Goal: Transaction & Acquisition: Purchase product/service

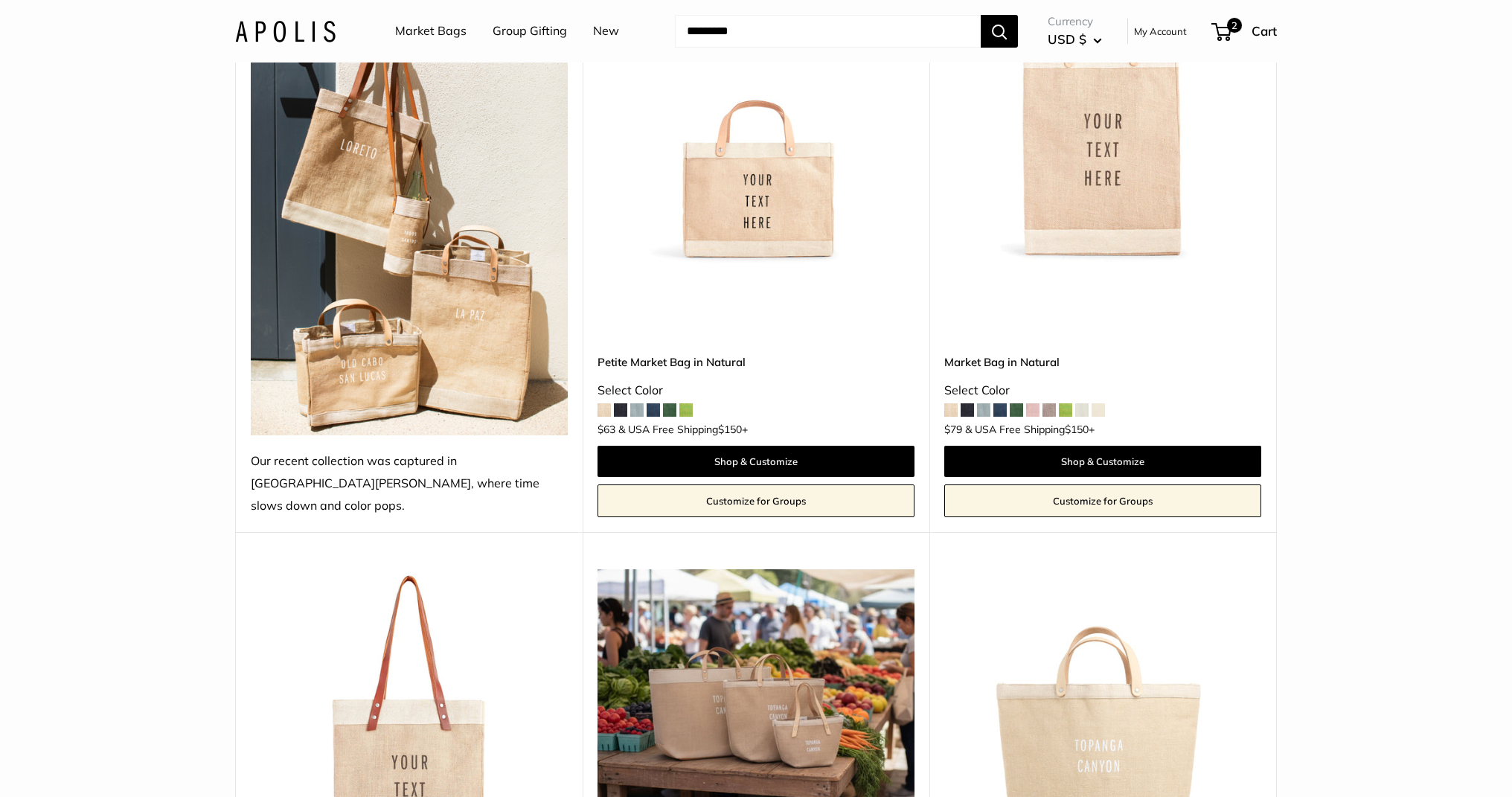
scroll to position [869, 0]
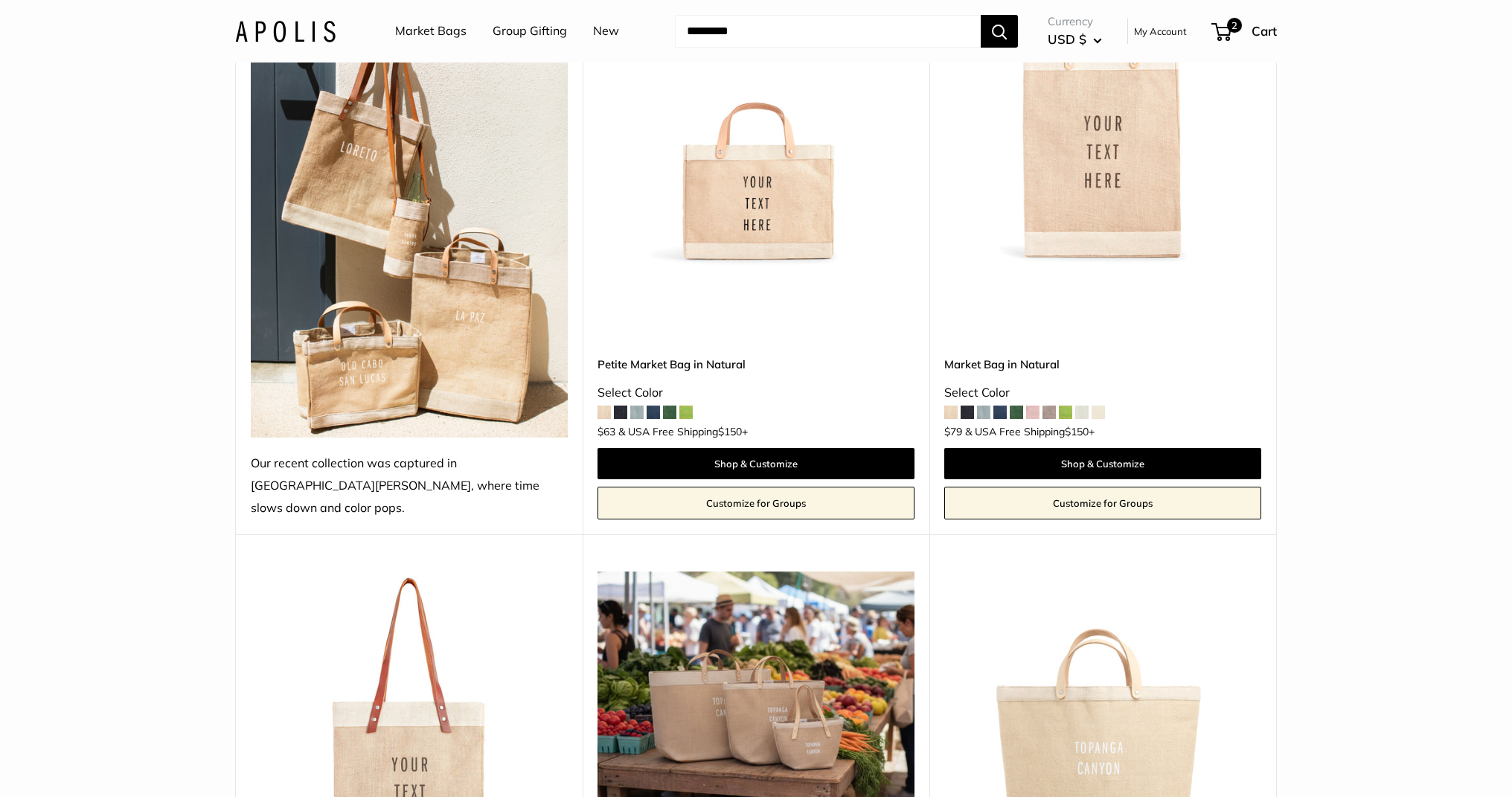
click at [0, 0] on img at bounding box center [0, 0] width 0 height 0
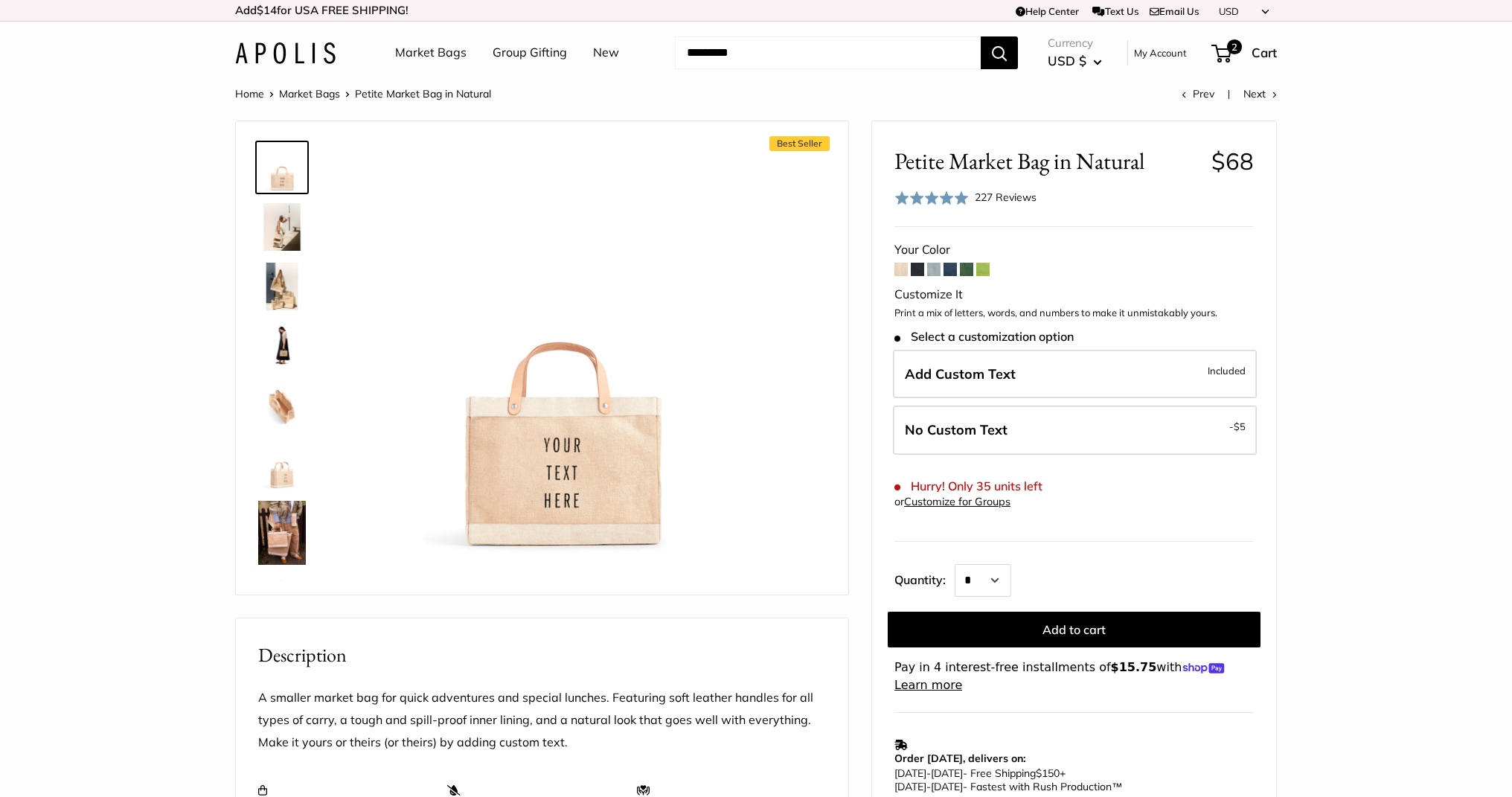
click at [967, 272] on span at bounding box center [967, 269] width 14 height 14
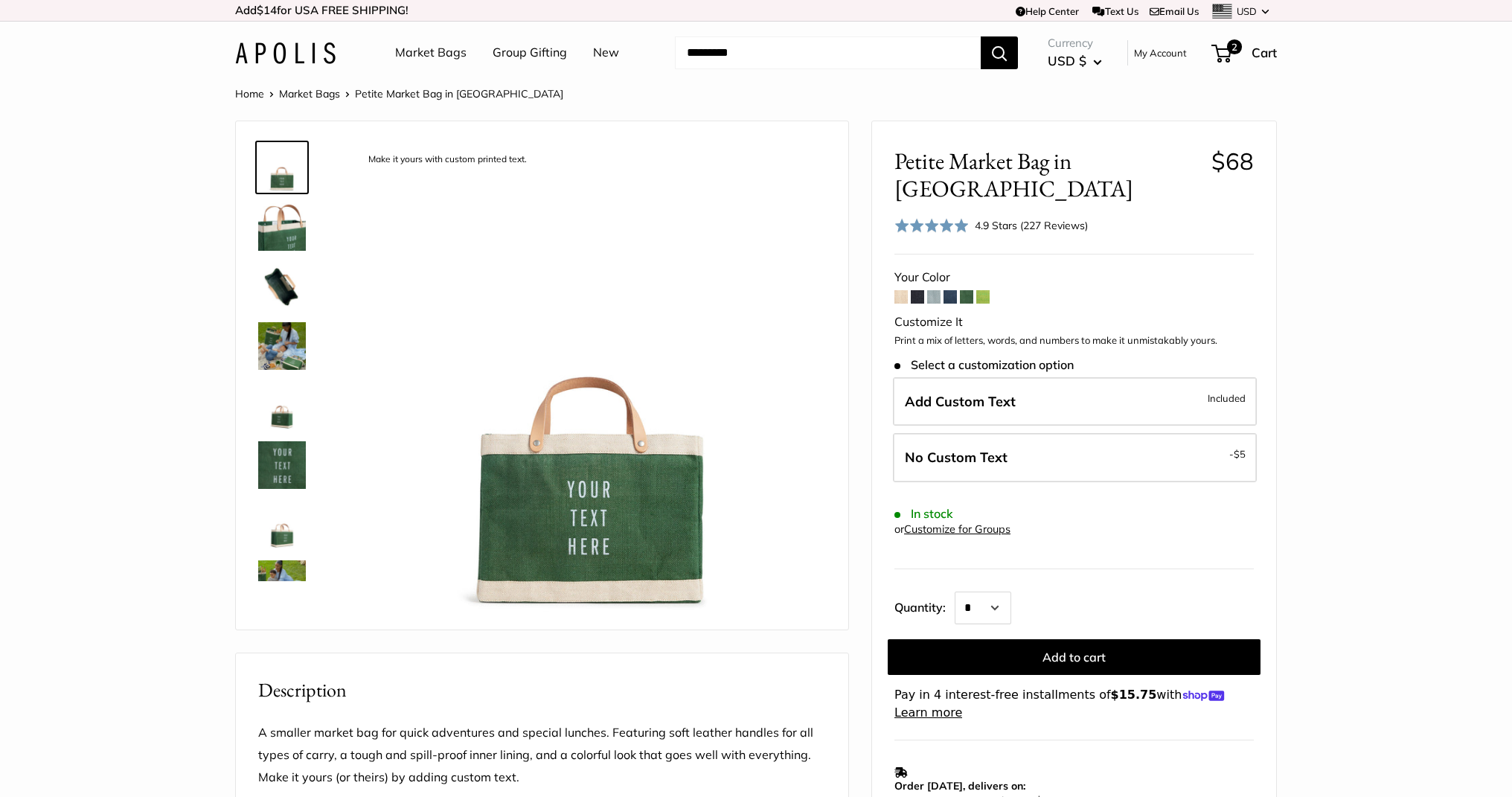
click at [305, 57] on img at bounding box center [286, 53] width 100 height 22
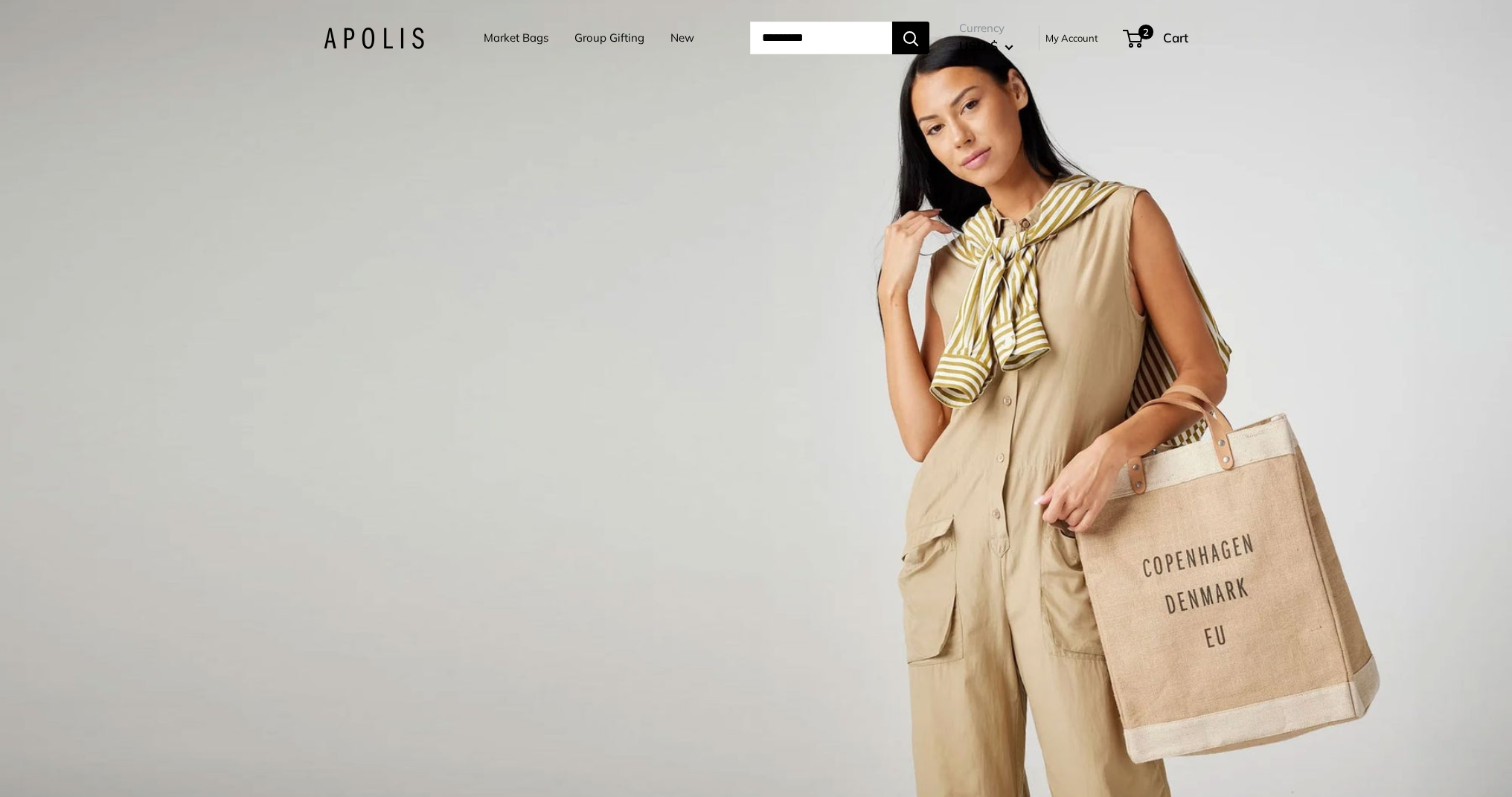
click at [567, 307] on div "1 / 3" at bounding box center [756, 398] width 1512 height 797
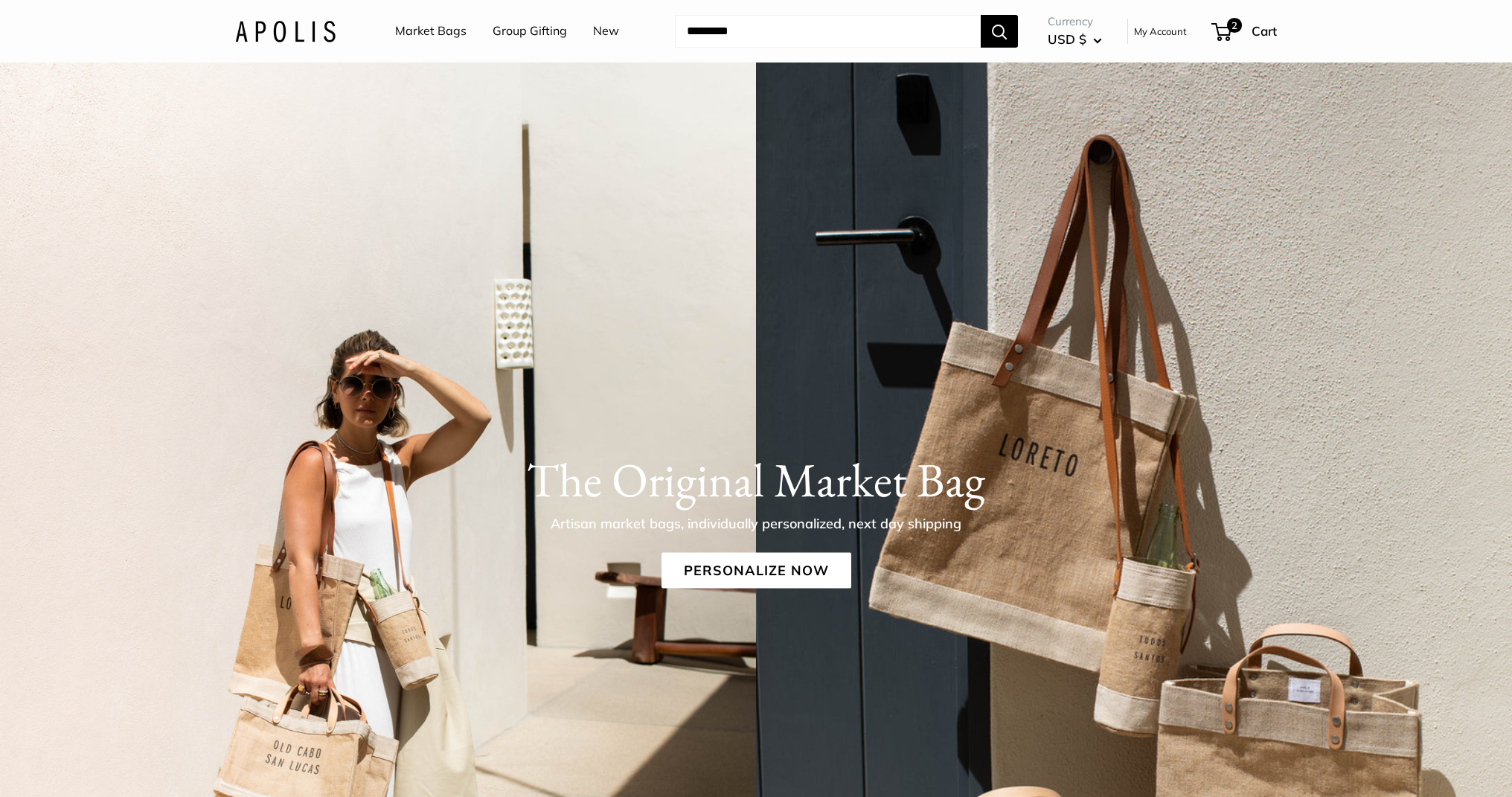
scroll to position [83, 0]
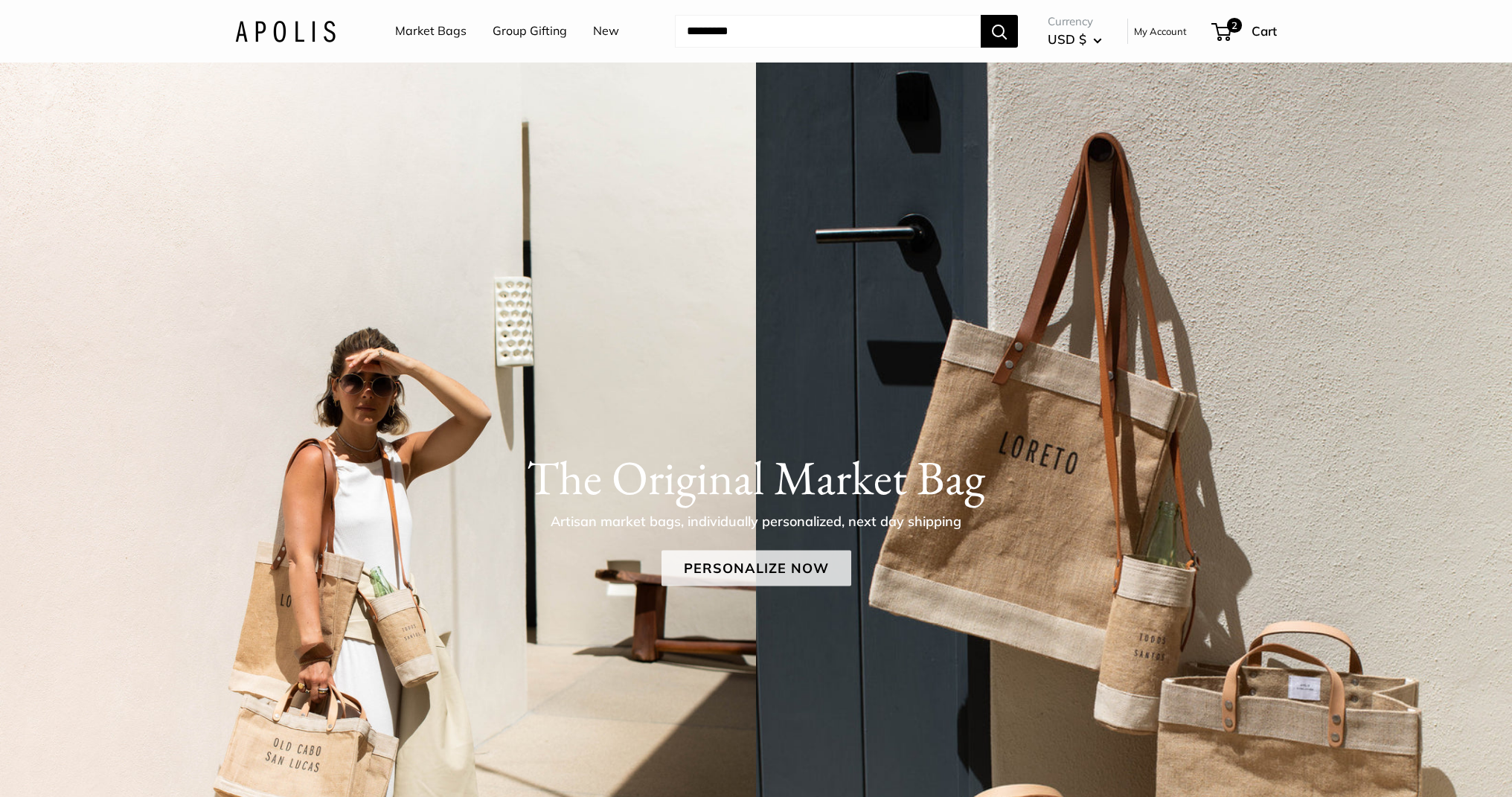
click at [735, 566] on link "Personalize Now" at bounding box center [756, 569] width 190 height 36
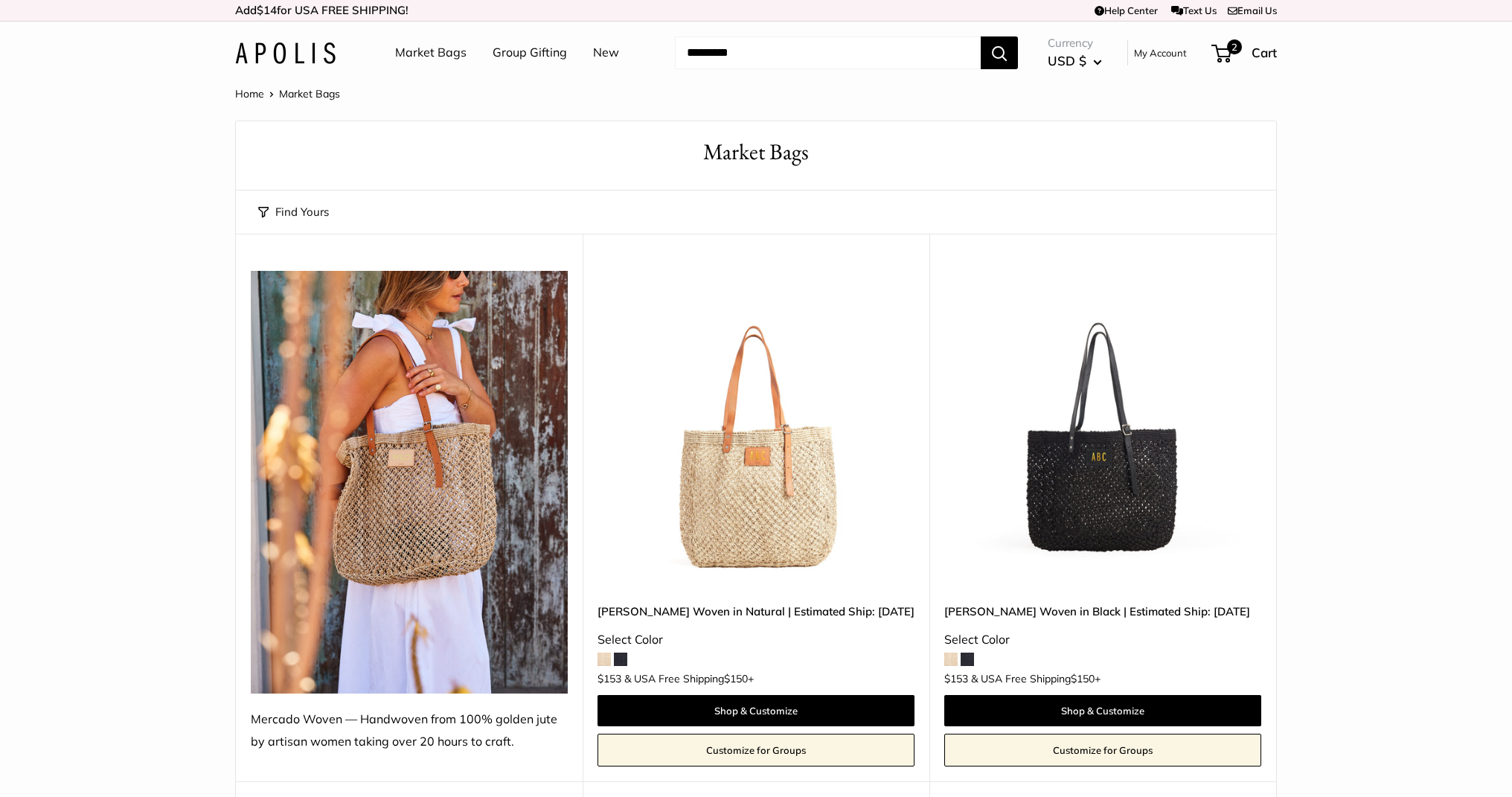
click at [0, 0] on img at bounding box center [0, 0] width 0 height 0
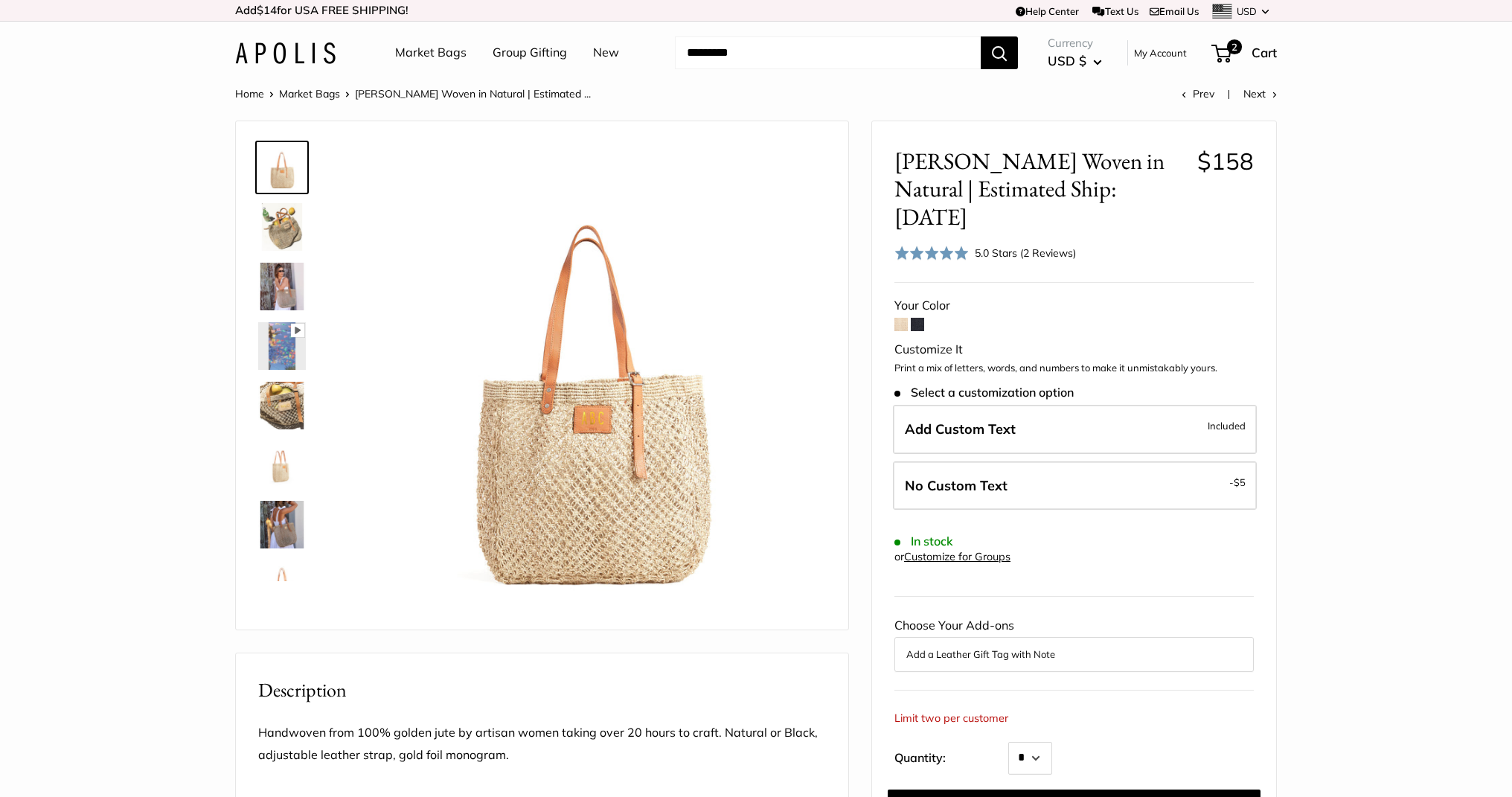
scroll to position [192, 0]
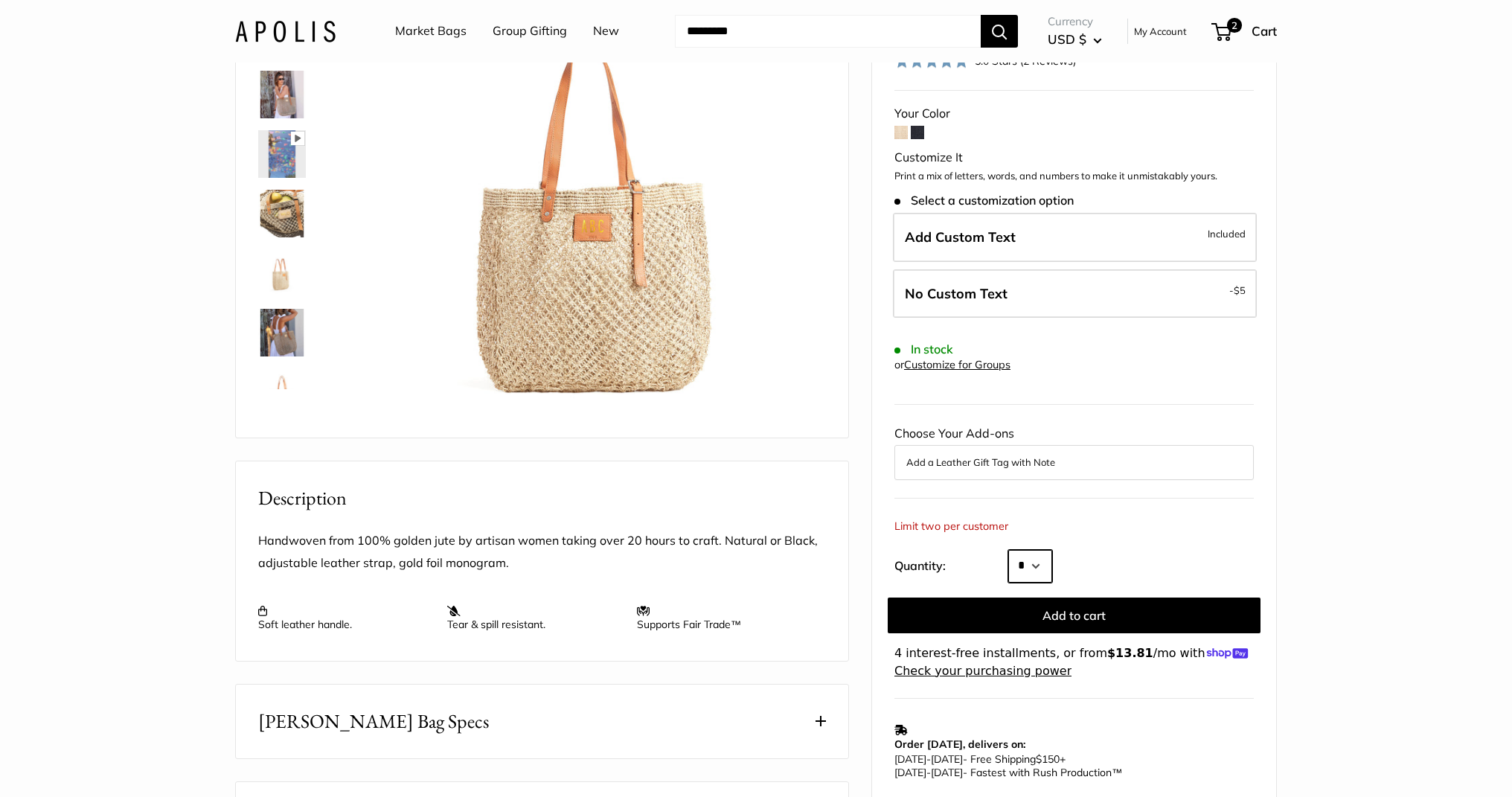
click at [1036, 550] on select "* *" at bounding box center [1030, 566] width 44 height 32
select select "*"
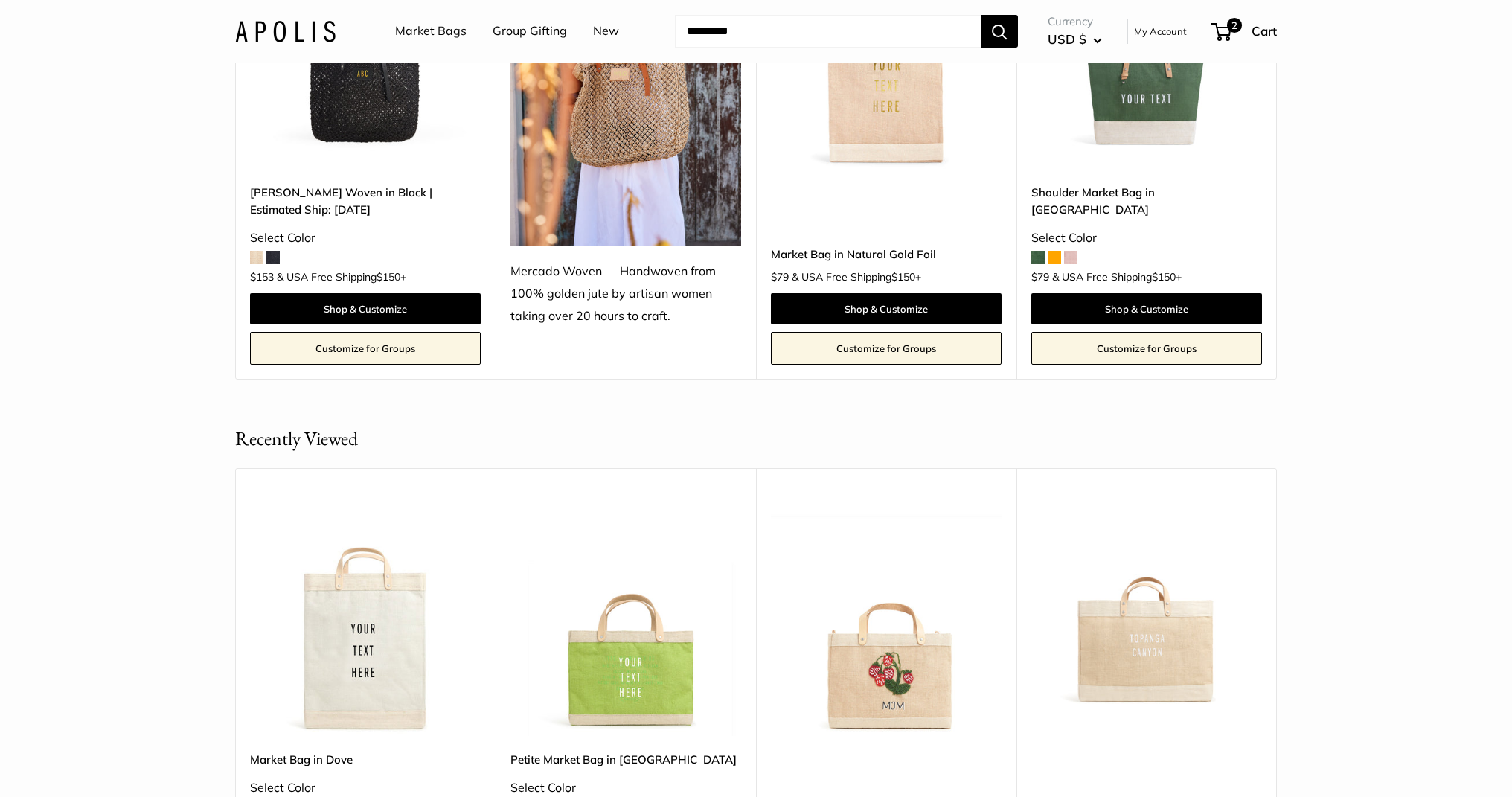
scroll to position [3588, 0]
click at [0, 0] on img at bounding box center [0, 0] width 0 height 0
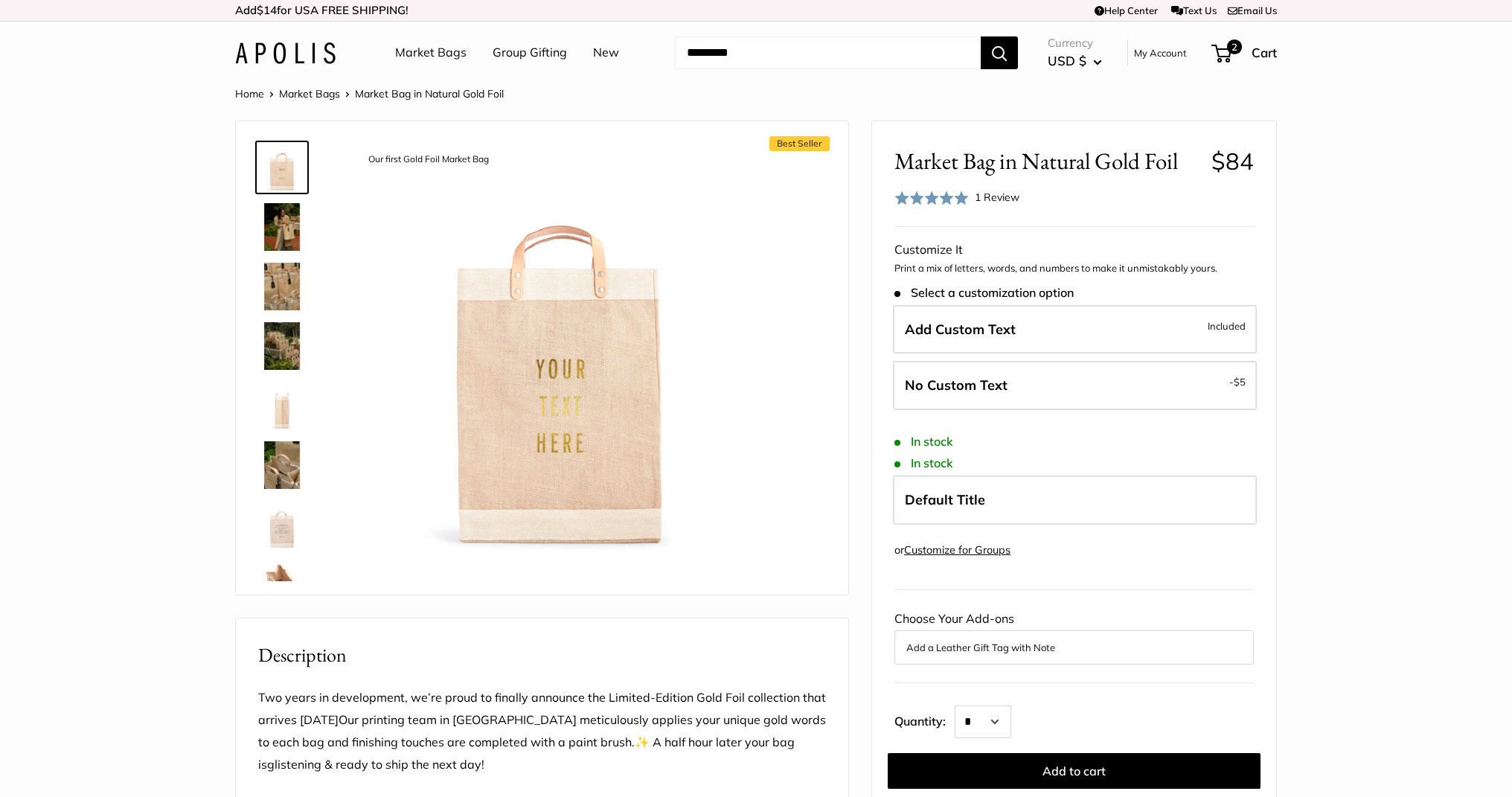
click at [994, 196] on span "1 Review" at bounding box center [997, 197] width 44 height 14
click at [994, 196] on div "5.0 Stars (1 Reviews)" at bounding box center [1025, 197] width 101 height 16
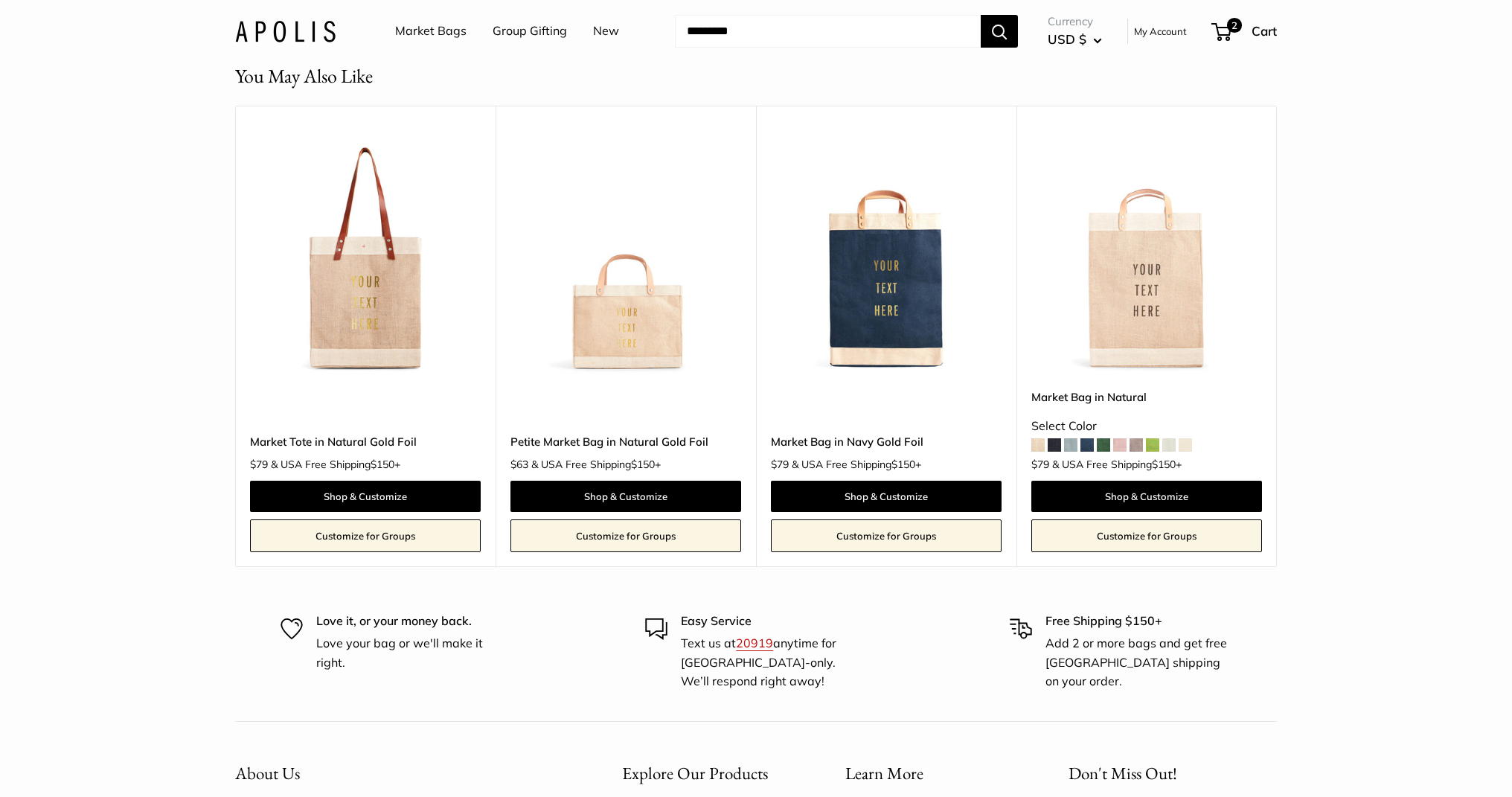
scroll to position [3169, 0]
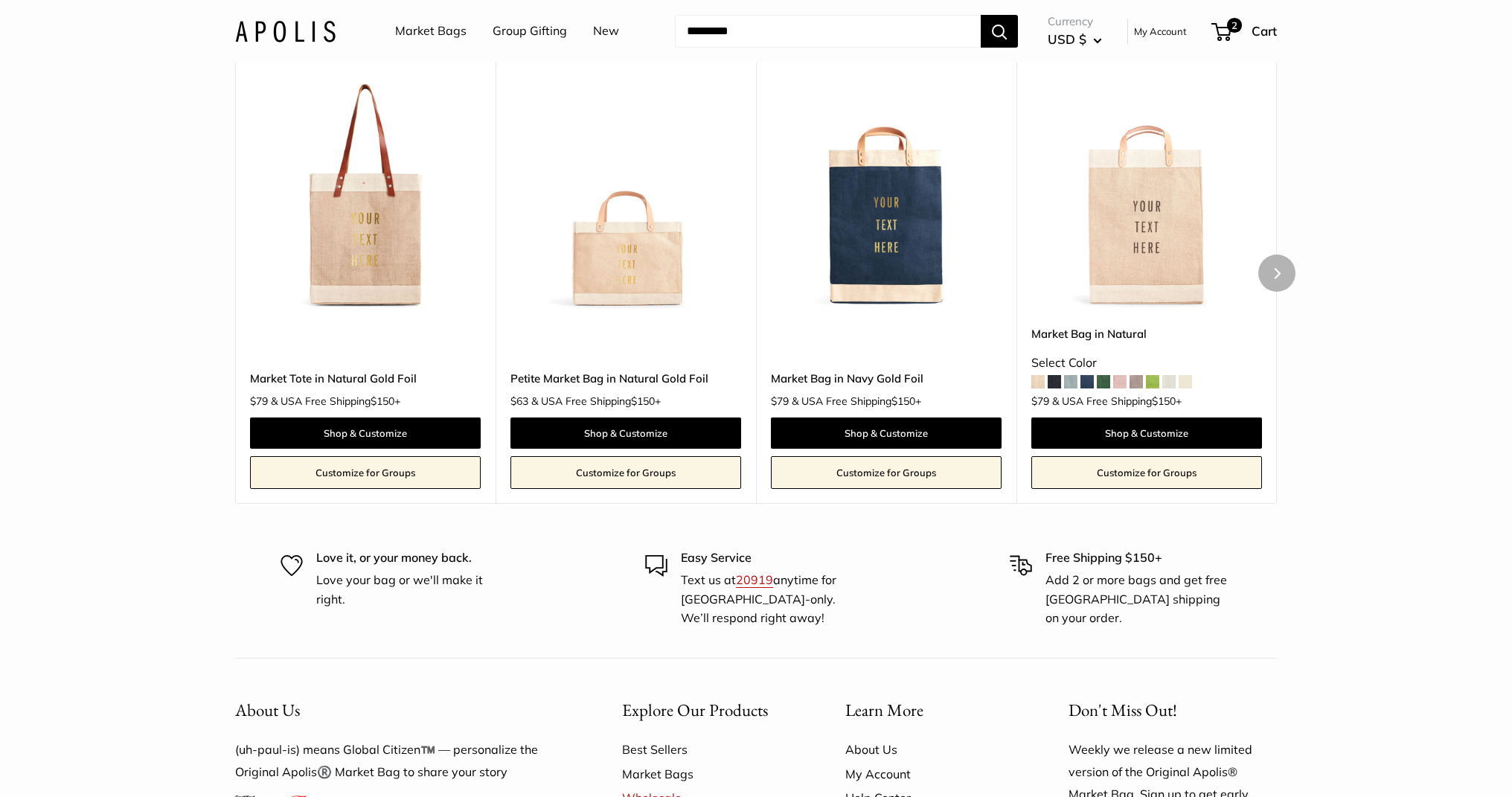
click at [0, 0] on img at bounding box center [0, 0] width 0 height 0
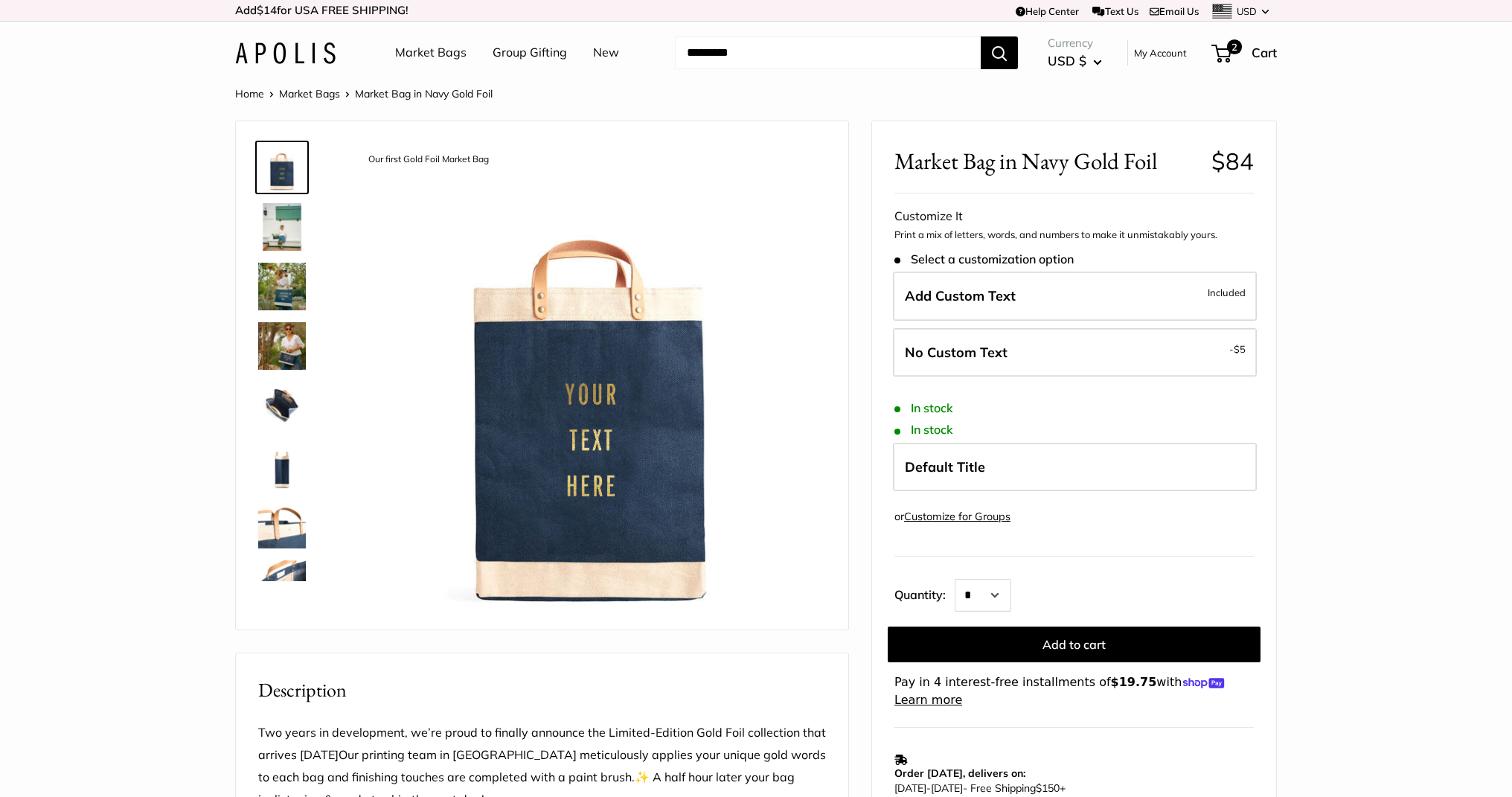
click at [424, 52] on link "Market Bags" at bounding box center [430, 53] width 71 height 23
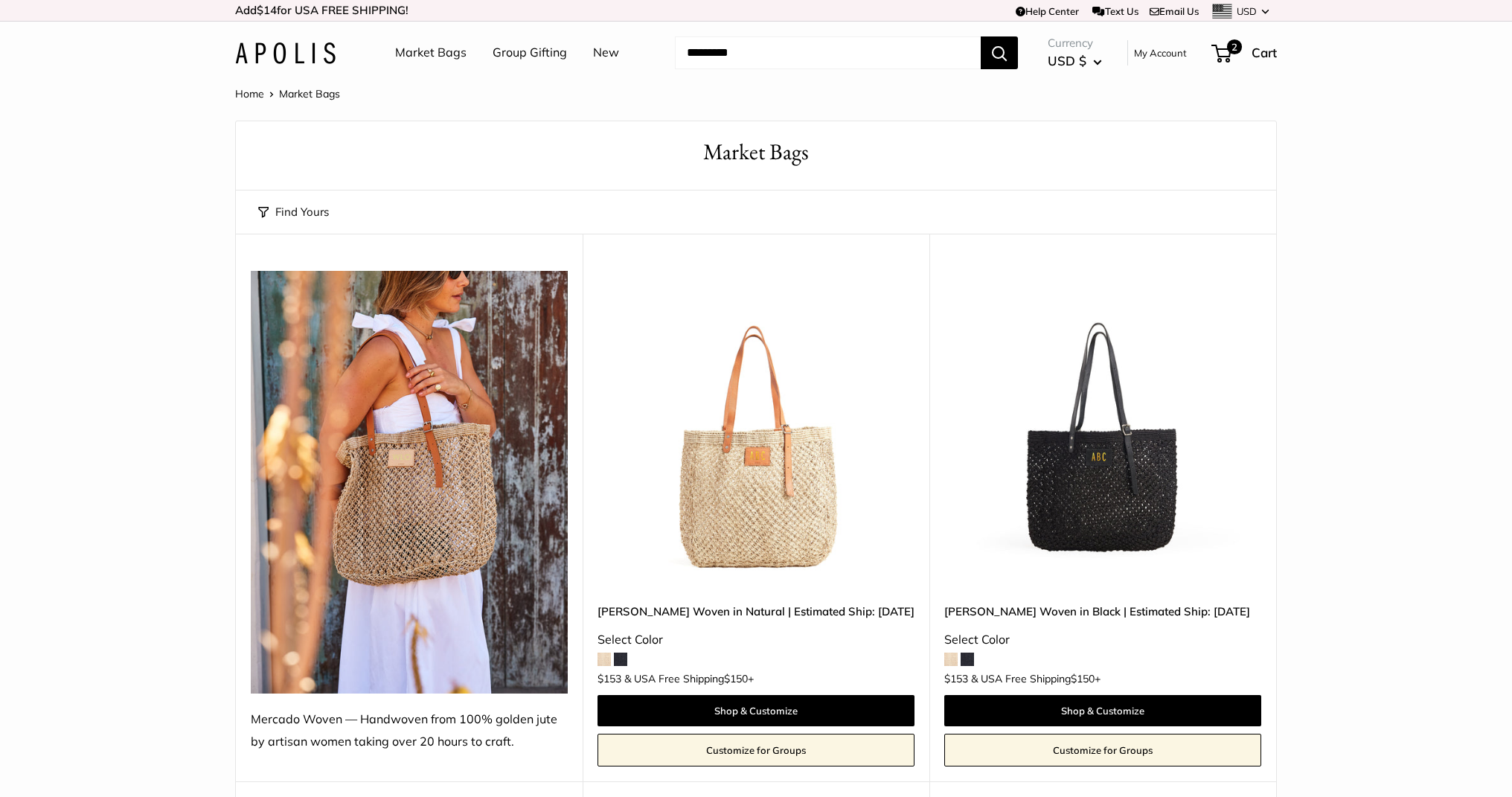
click at [284, 53] on img at bounding box center [286, 53] width 100 height 22
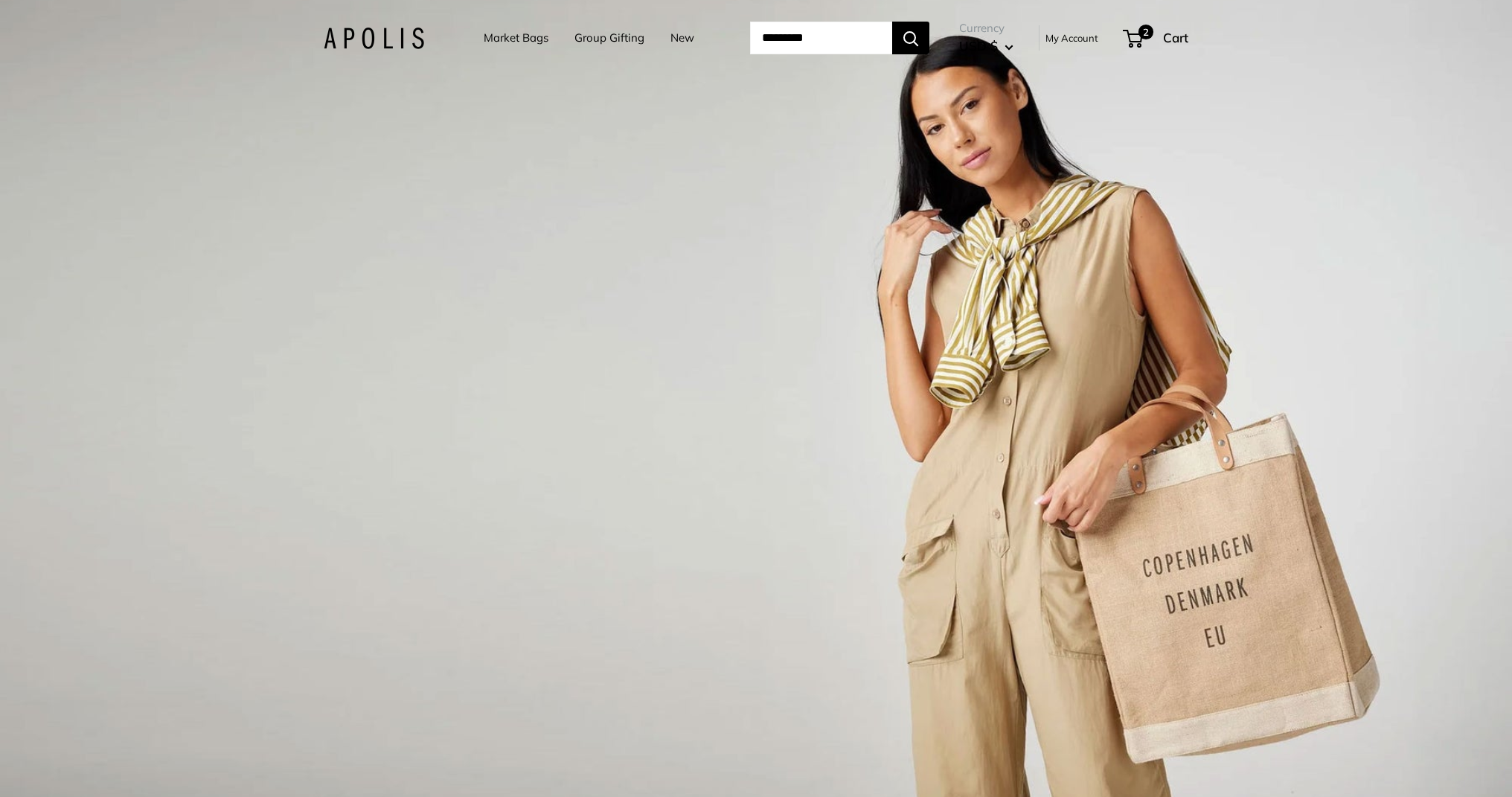
click at [523, 46] on link "Market Bags" at bounding box center [516, 38] width 65 height 21
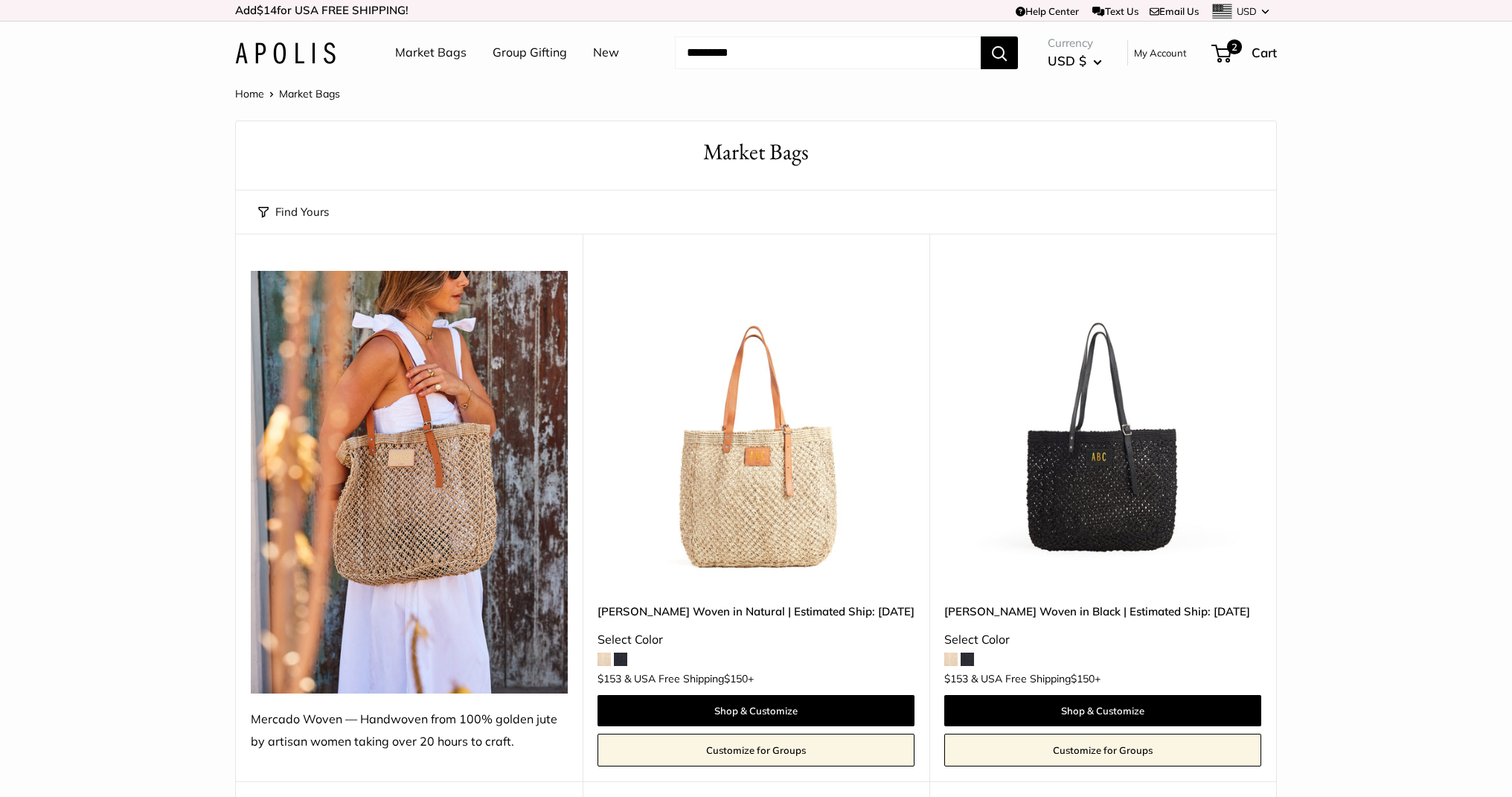
click at [0, 0] on img at bounding box center [0, 0] width 0 height 0
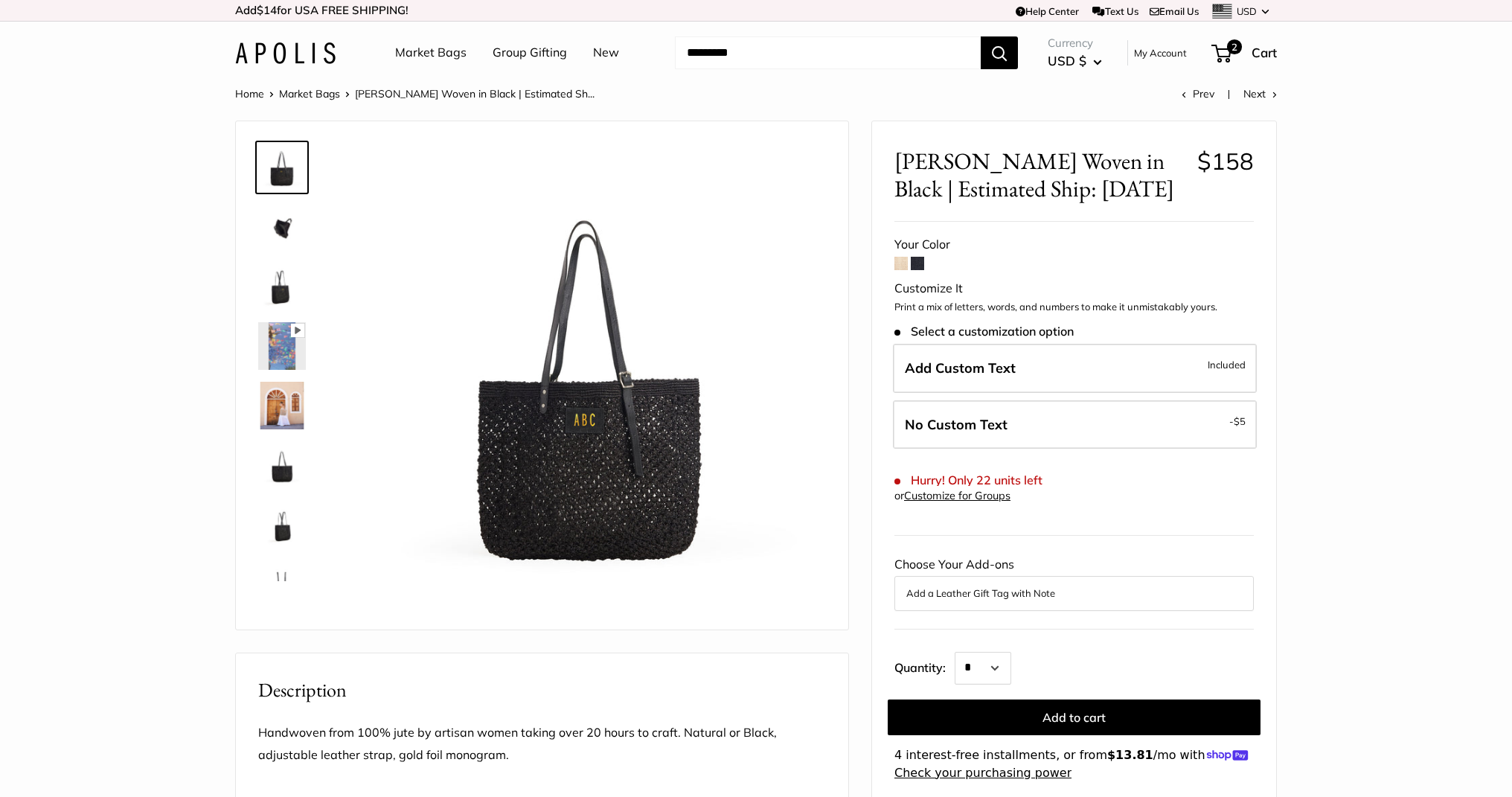
click at [900, 265] on span at bounding box center [901, 263] width 14 height 14
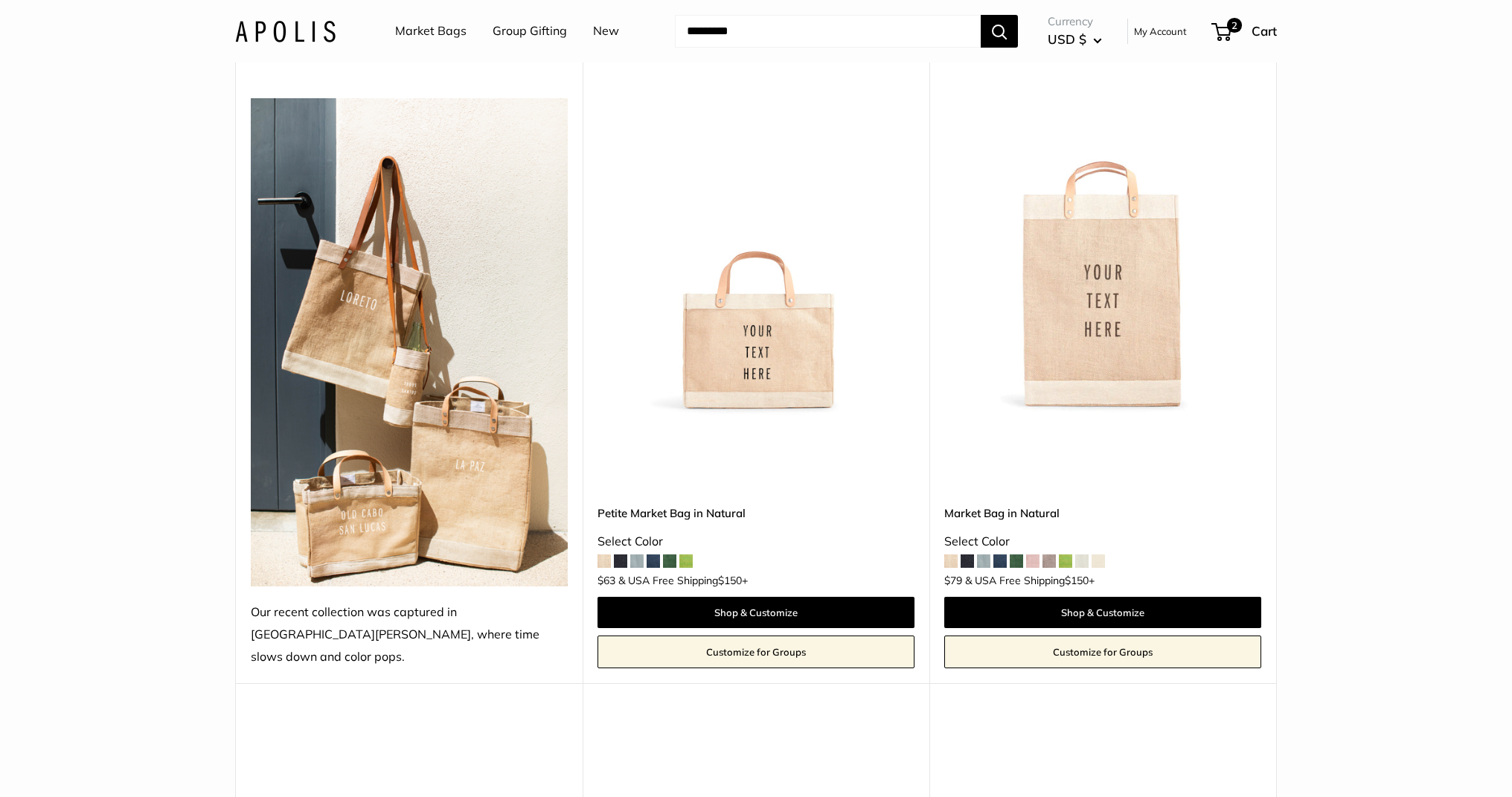
scroll to position [731, 0]
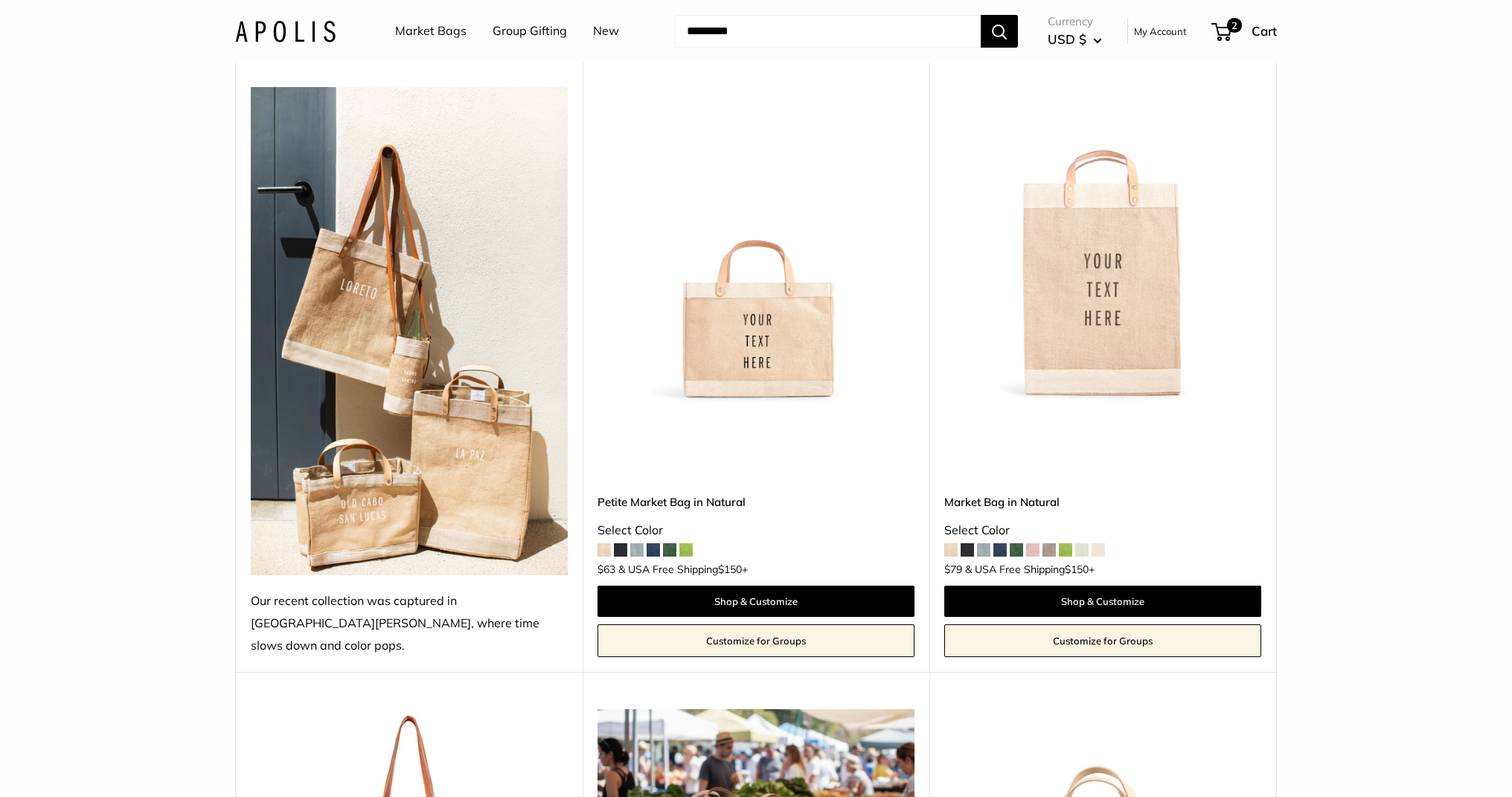
click at [0, 0] on img at bounding box center [0, 0] width 0 height 0
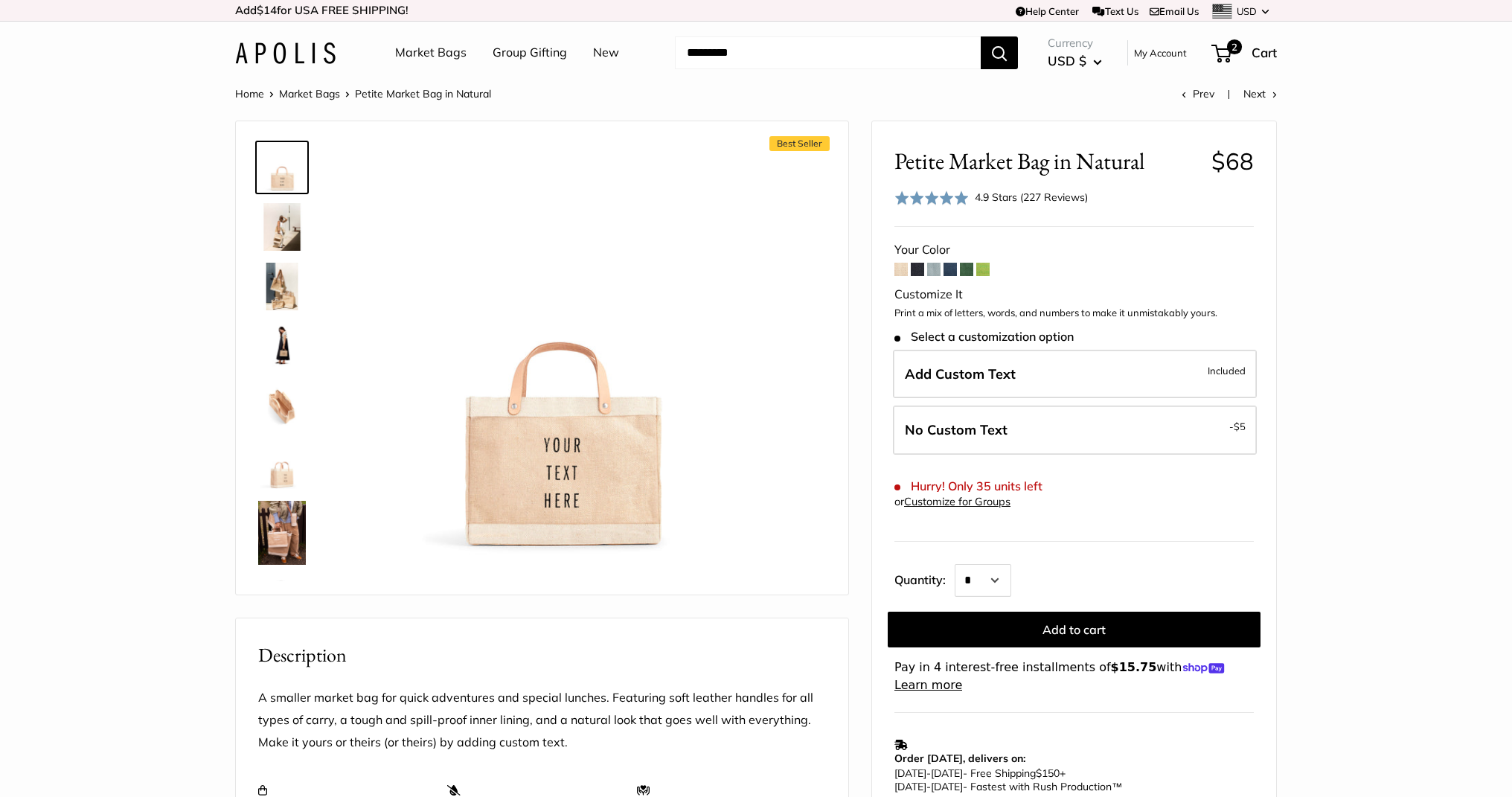
click at [920, 266] on span at bounding box center [917, 269] width 14 height 14
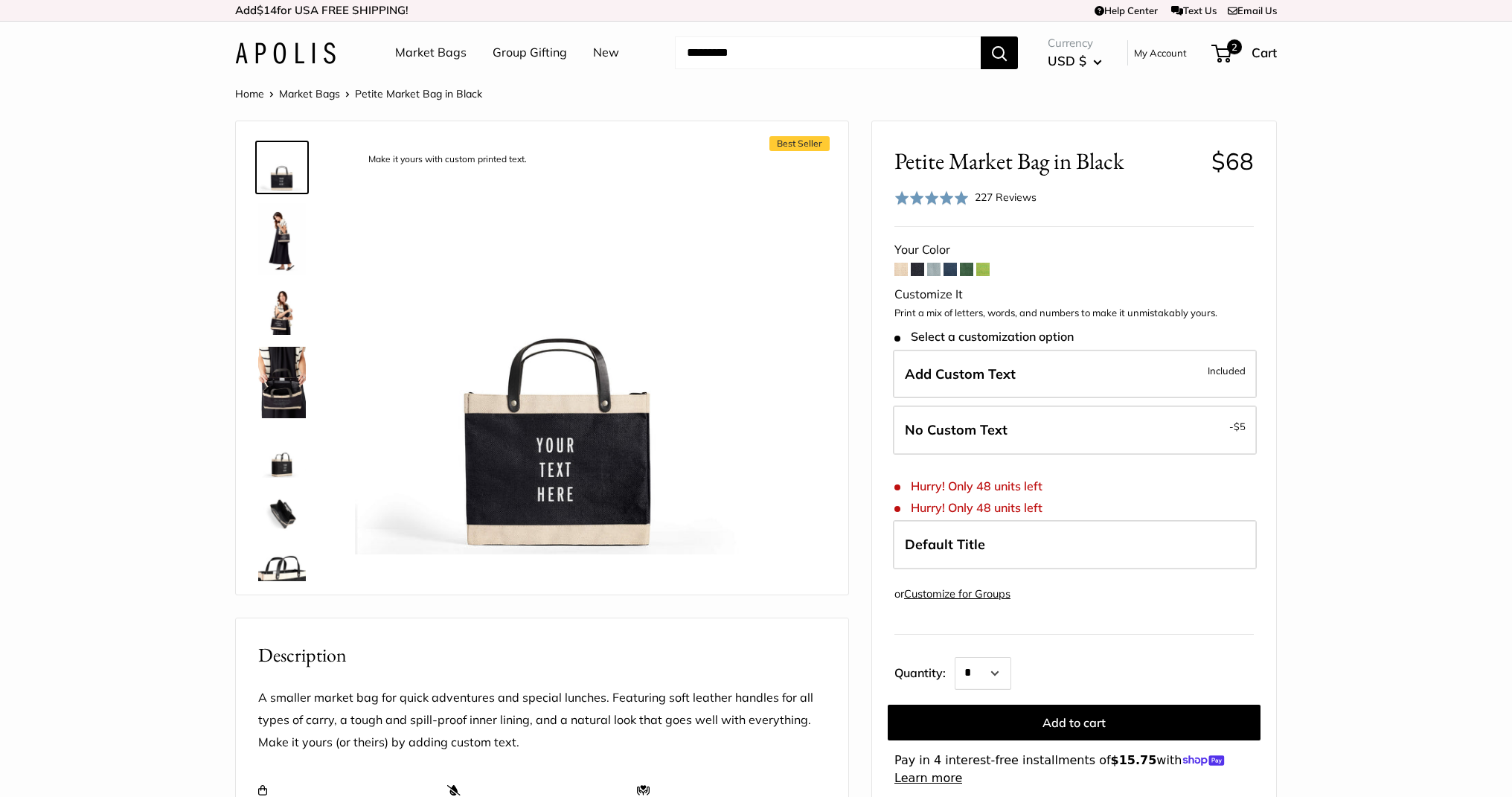
click at [943, 267] on form "Your Color Customize It Print a mix of letters, words, and numbers to make it u…" at bounding box center [1074, 513] width 359 height 549
click at [948, 269] on span at bounding box center [950, 269] width 14 height 14
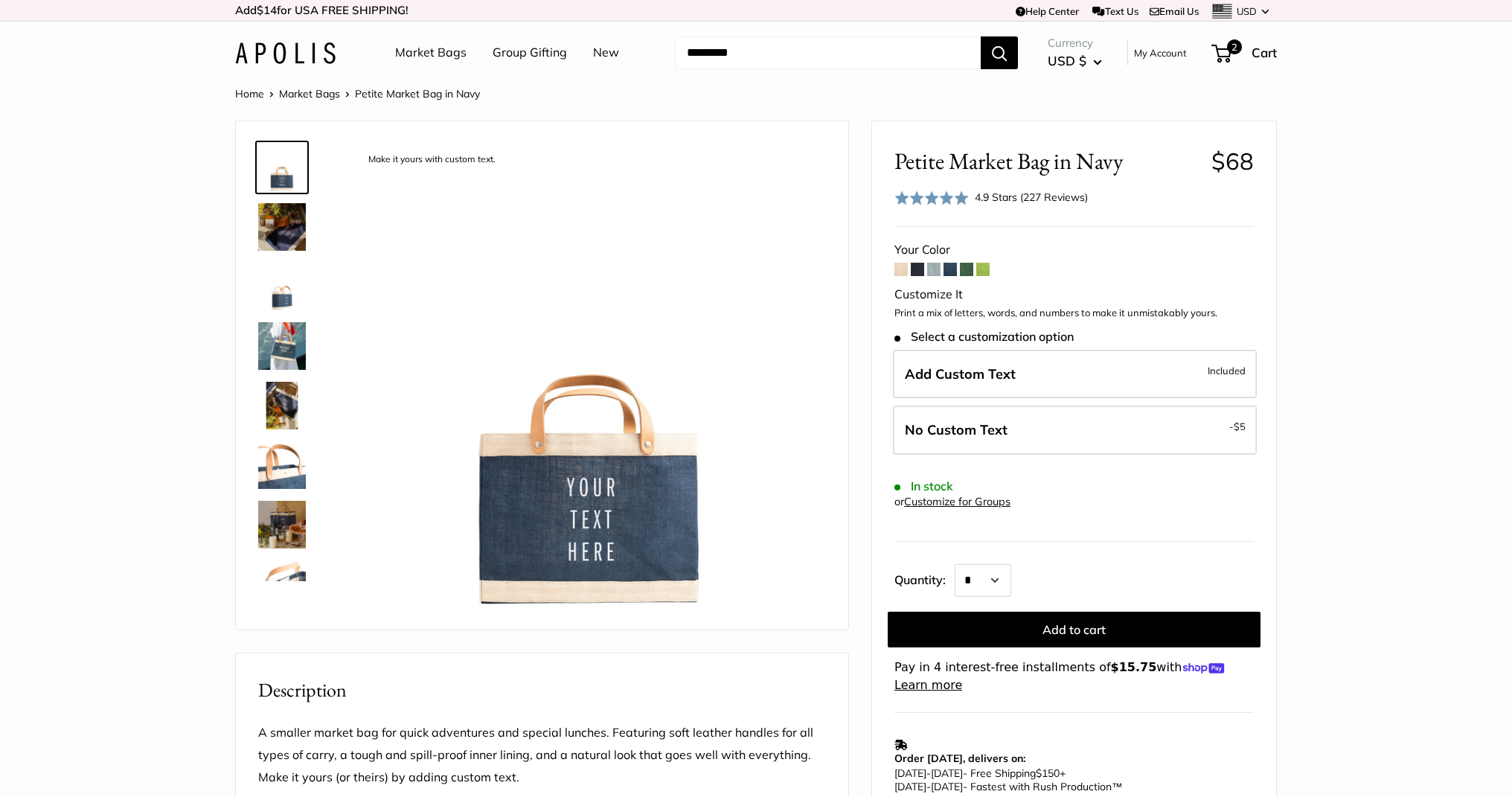
click at [969, 271] on span at bounding box center [967, 269] width 14 height 14
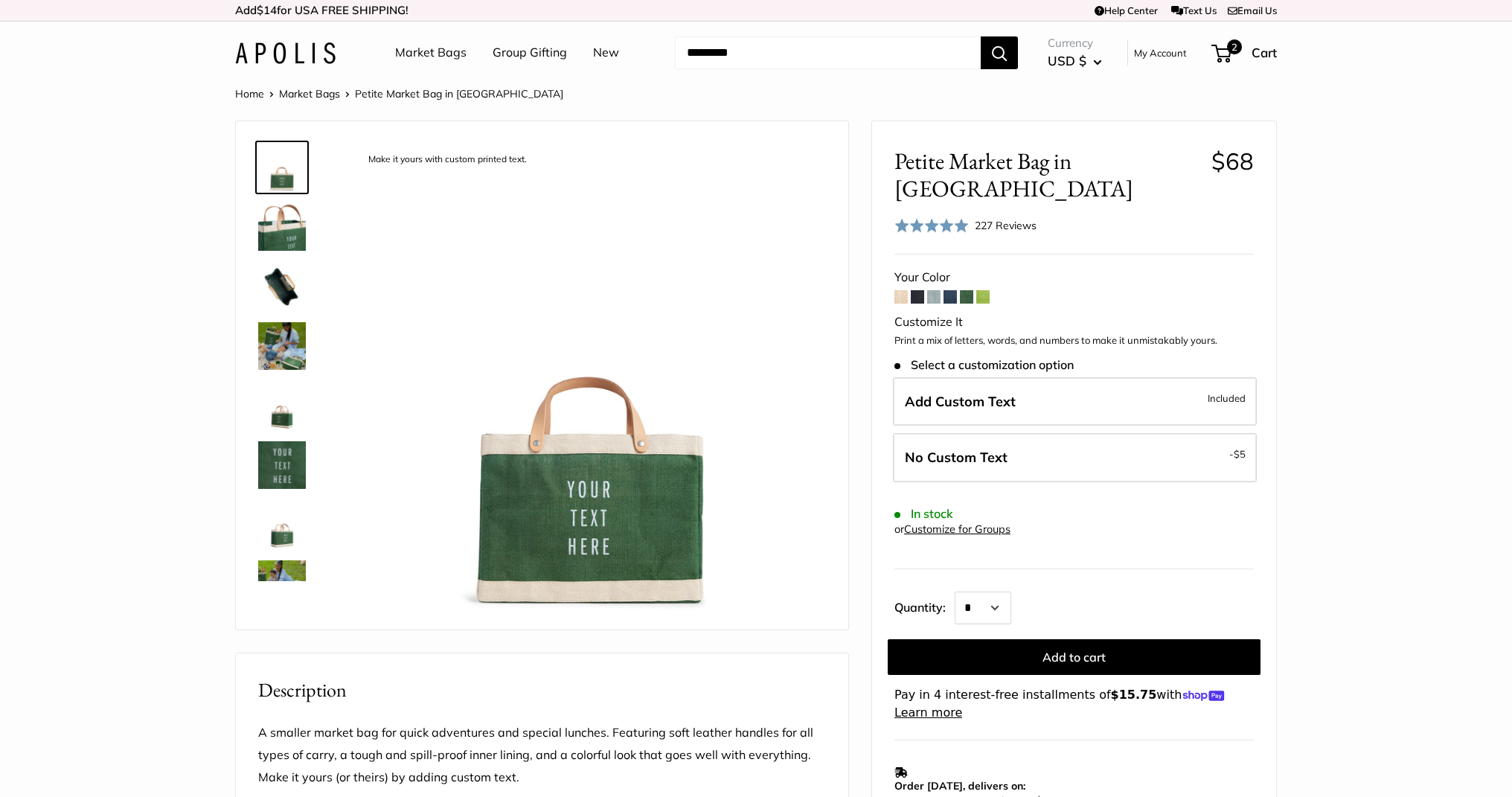
click at [982, 290] on span at bounding box center [983, 297] width 14 height 14
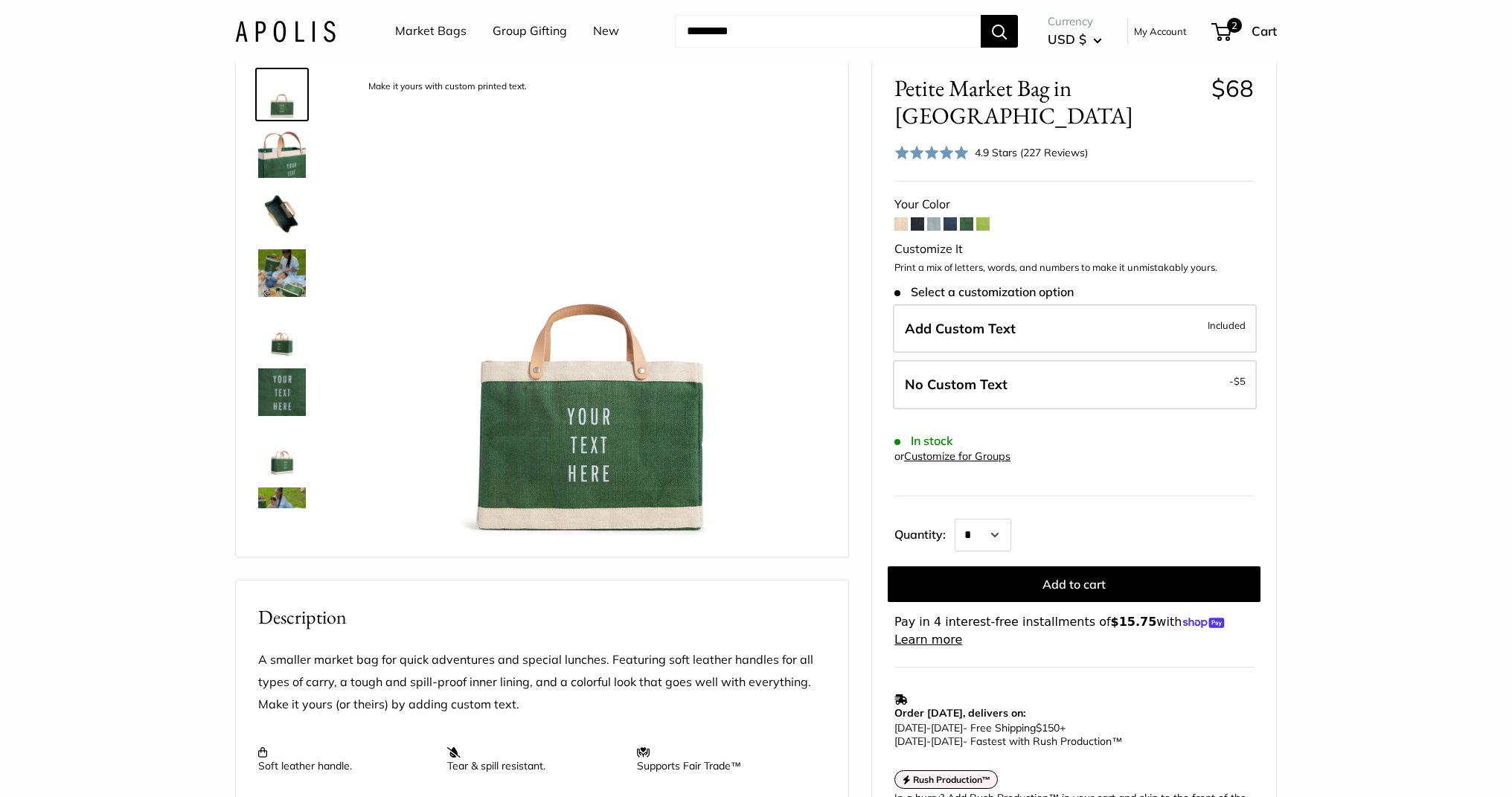
scroll to position [301, 0]
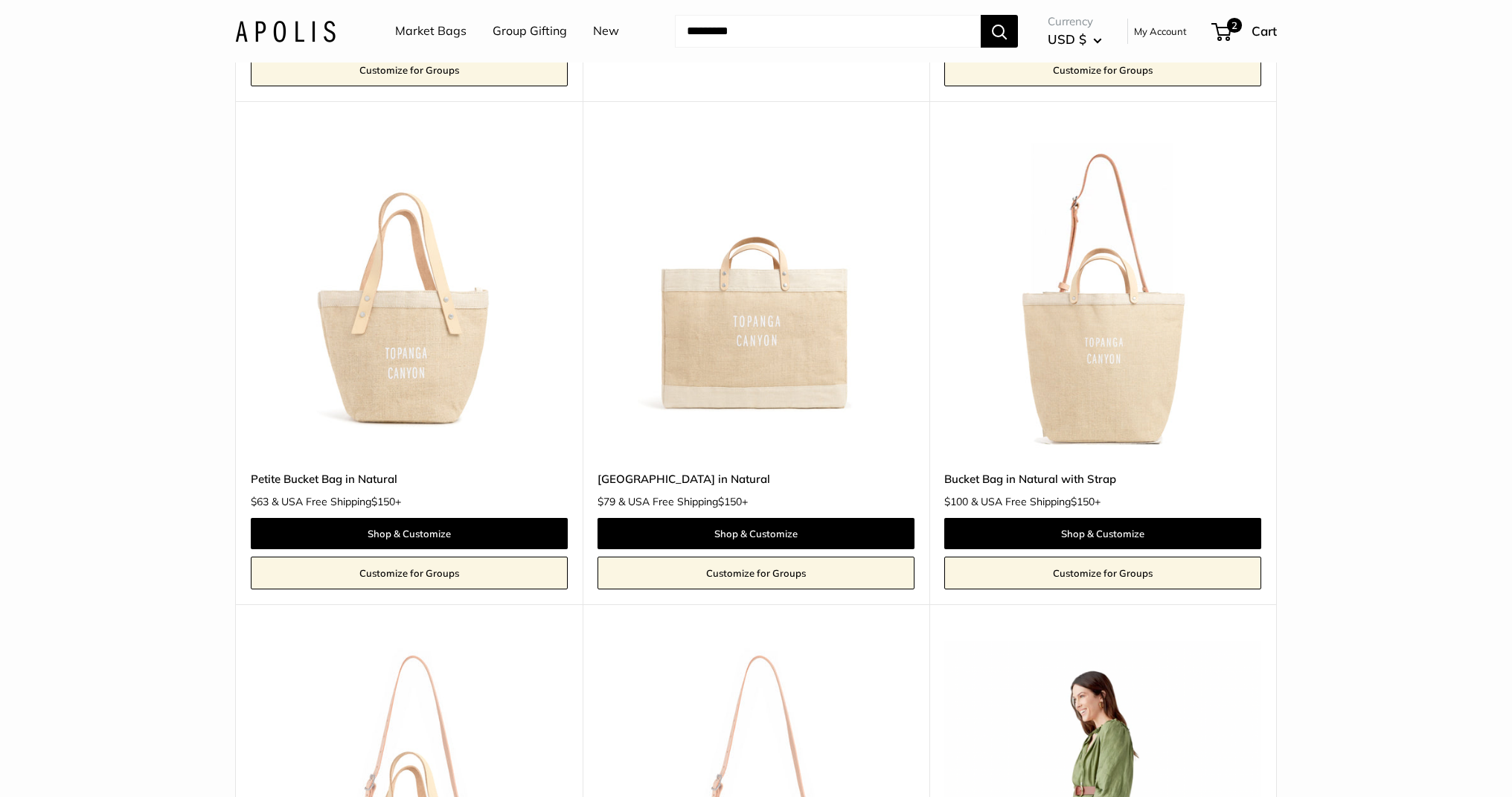
scroll to position [1849, 0]
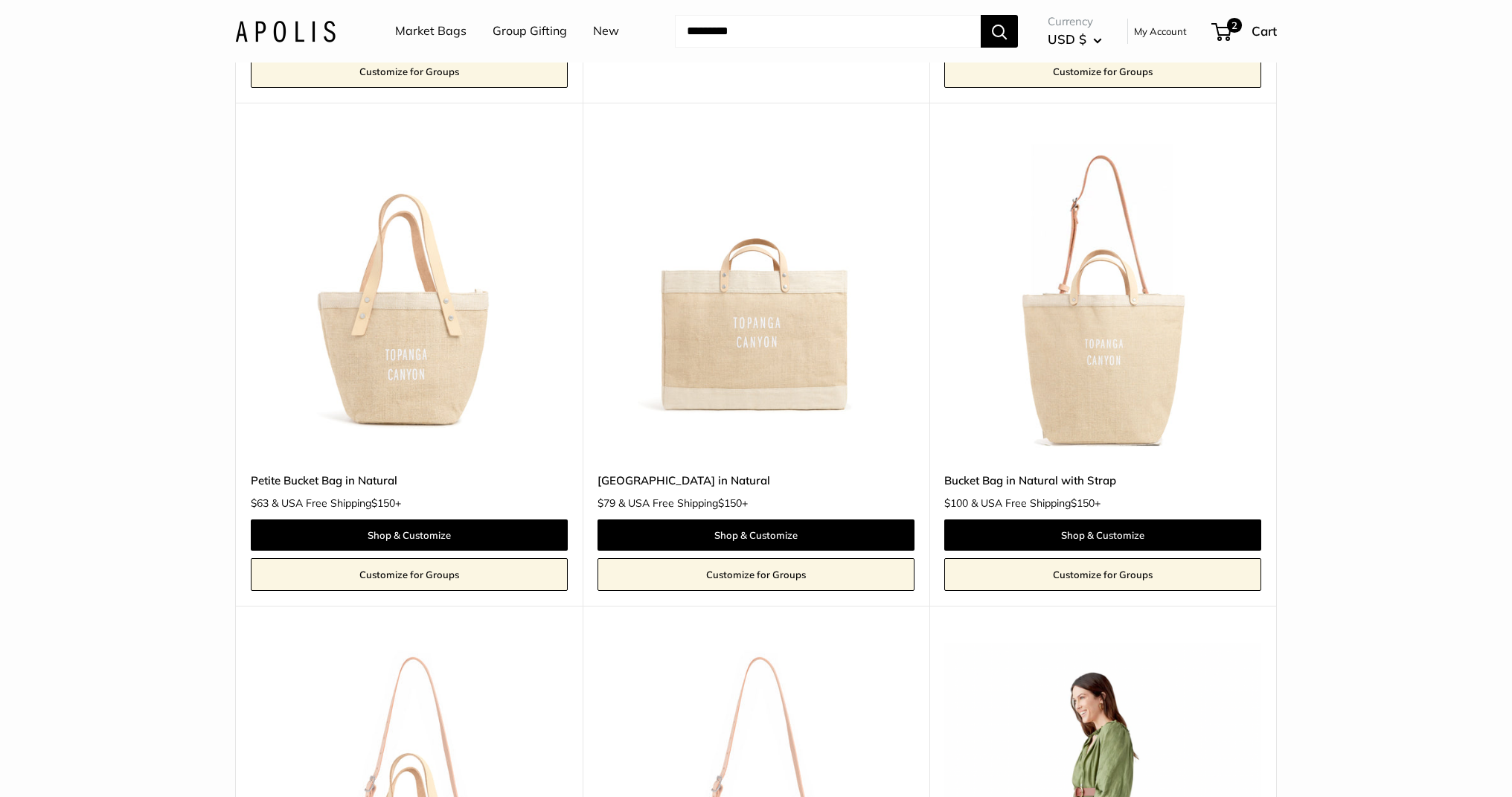
click at [0, 0] on img at bounding box center [0, 0] width 0 height 0
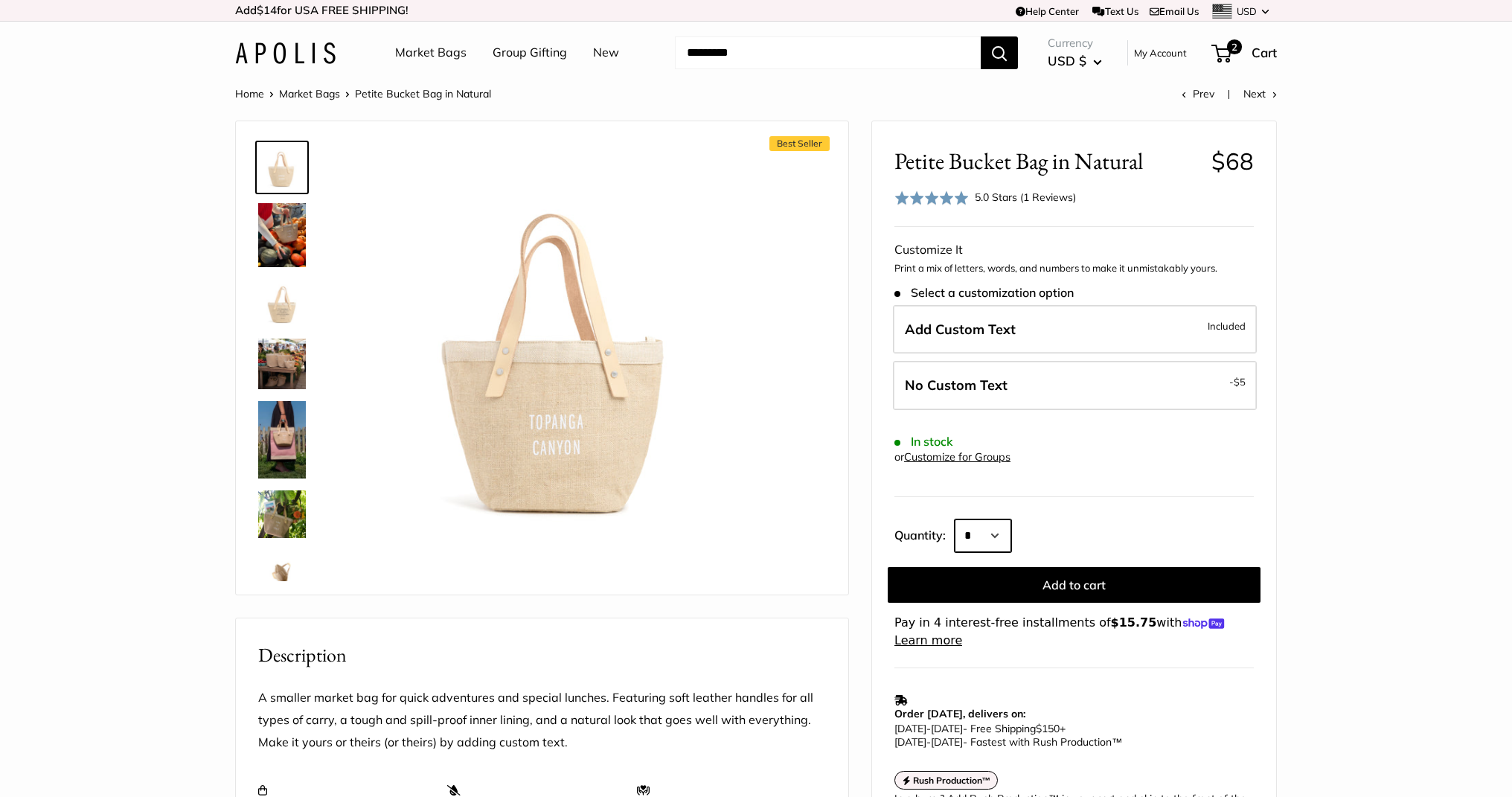
click at [988, 530] on select "* * * * * * * * * *** *** *** *** *** *** *** *** *** *** *** *** *** *** *** *…" at bounding box center [983, 536] width 57 height 32
select select "***"
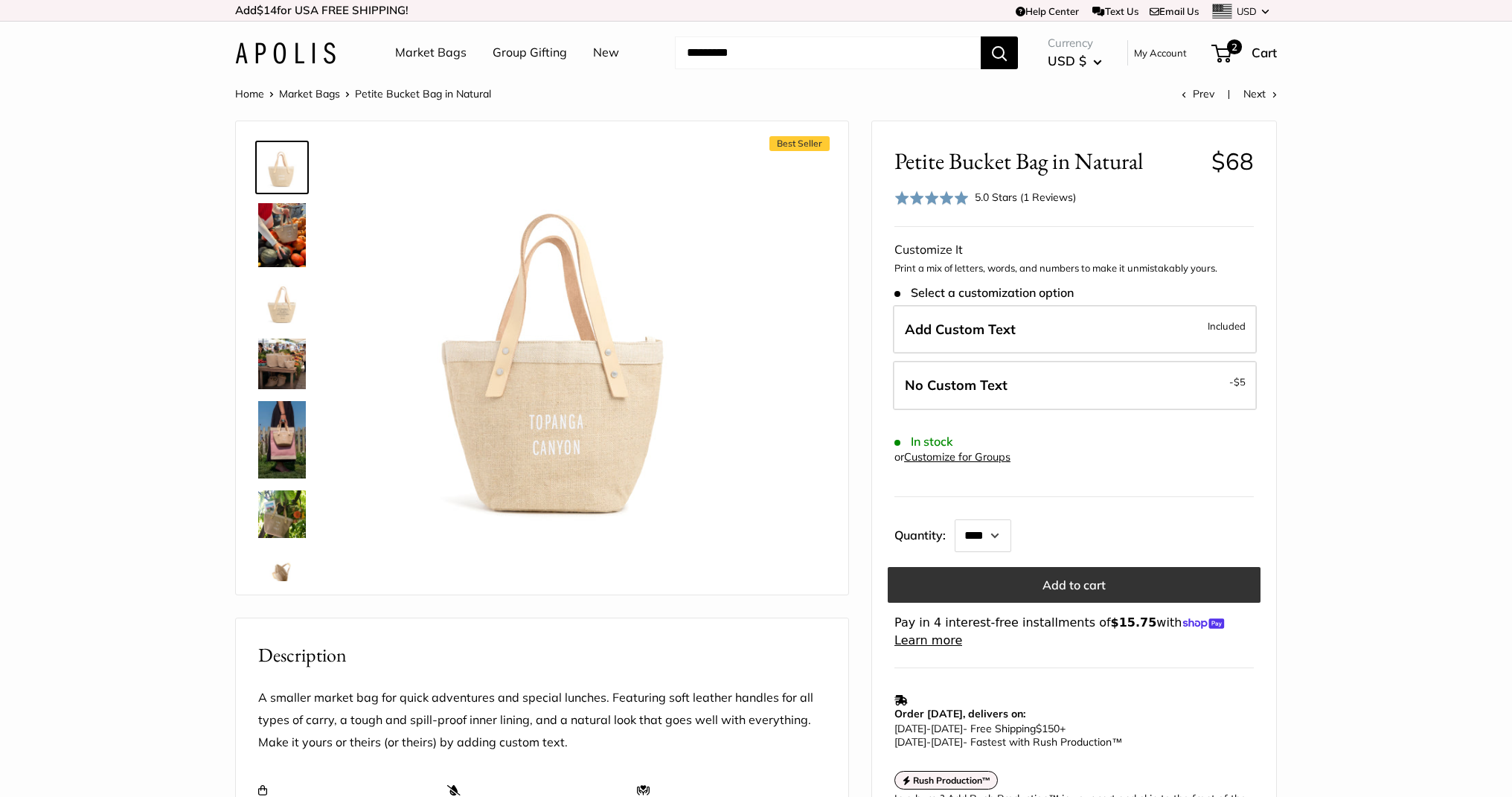
click at [1057, 587] on button "Add to cart" at bounding box center [1074, 585] width 373 height 36
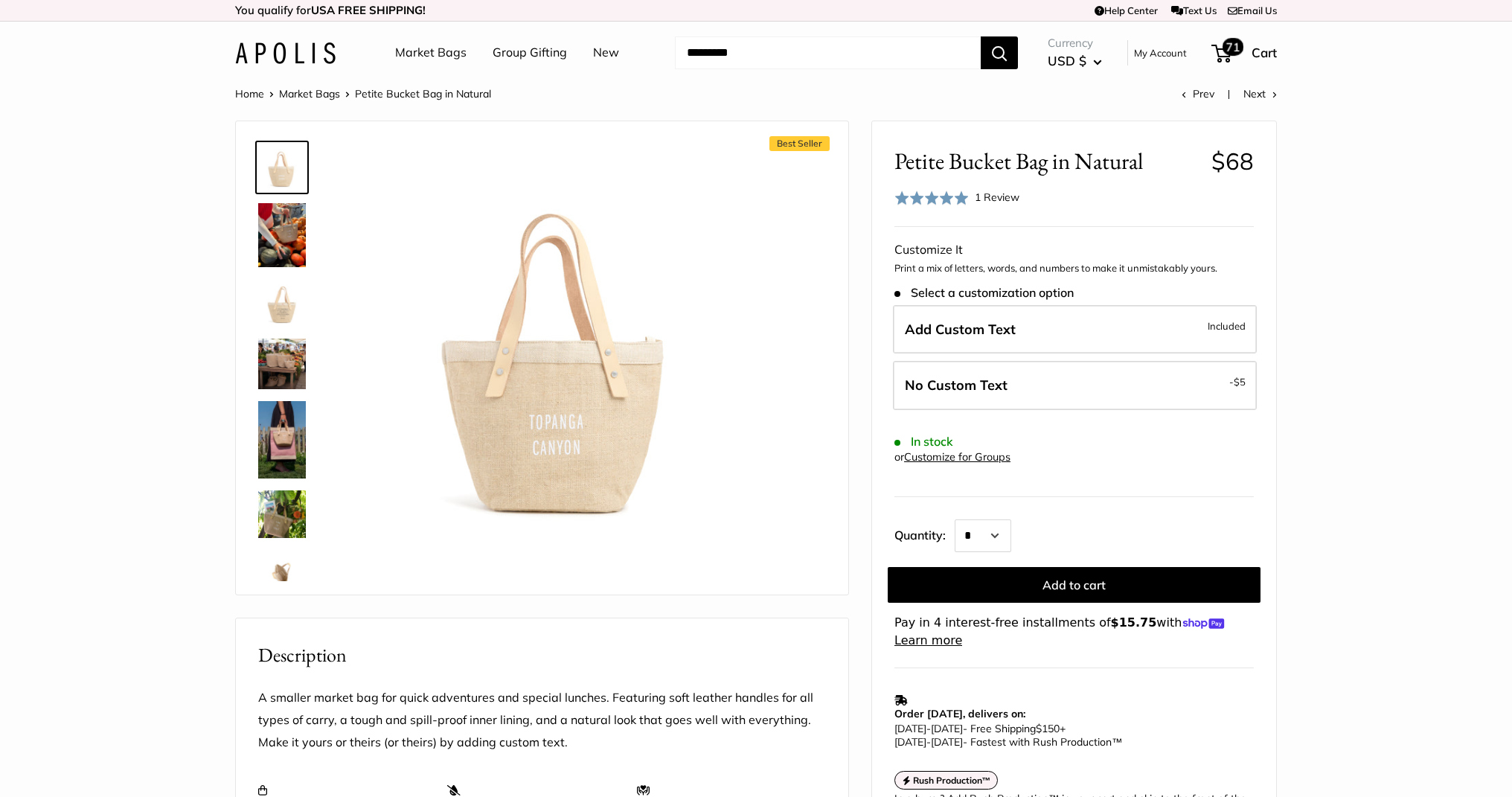
click at [1232, 51] on span "71" at bounding box center [1233, 47] width 22 height 18
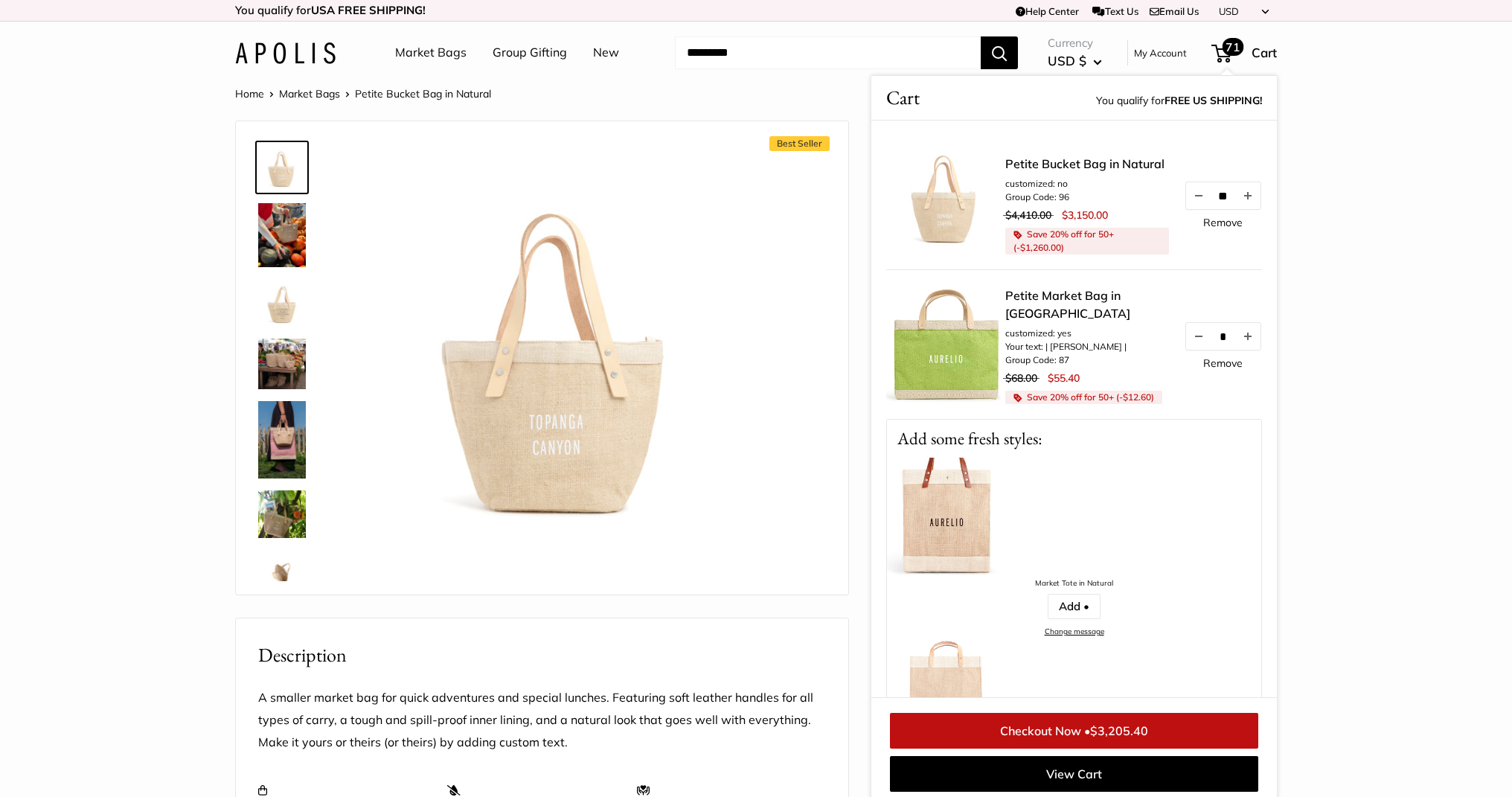
click at [1219, 225] on link "Remove" at bounding box center [1222, 223] width 40 height 11
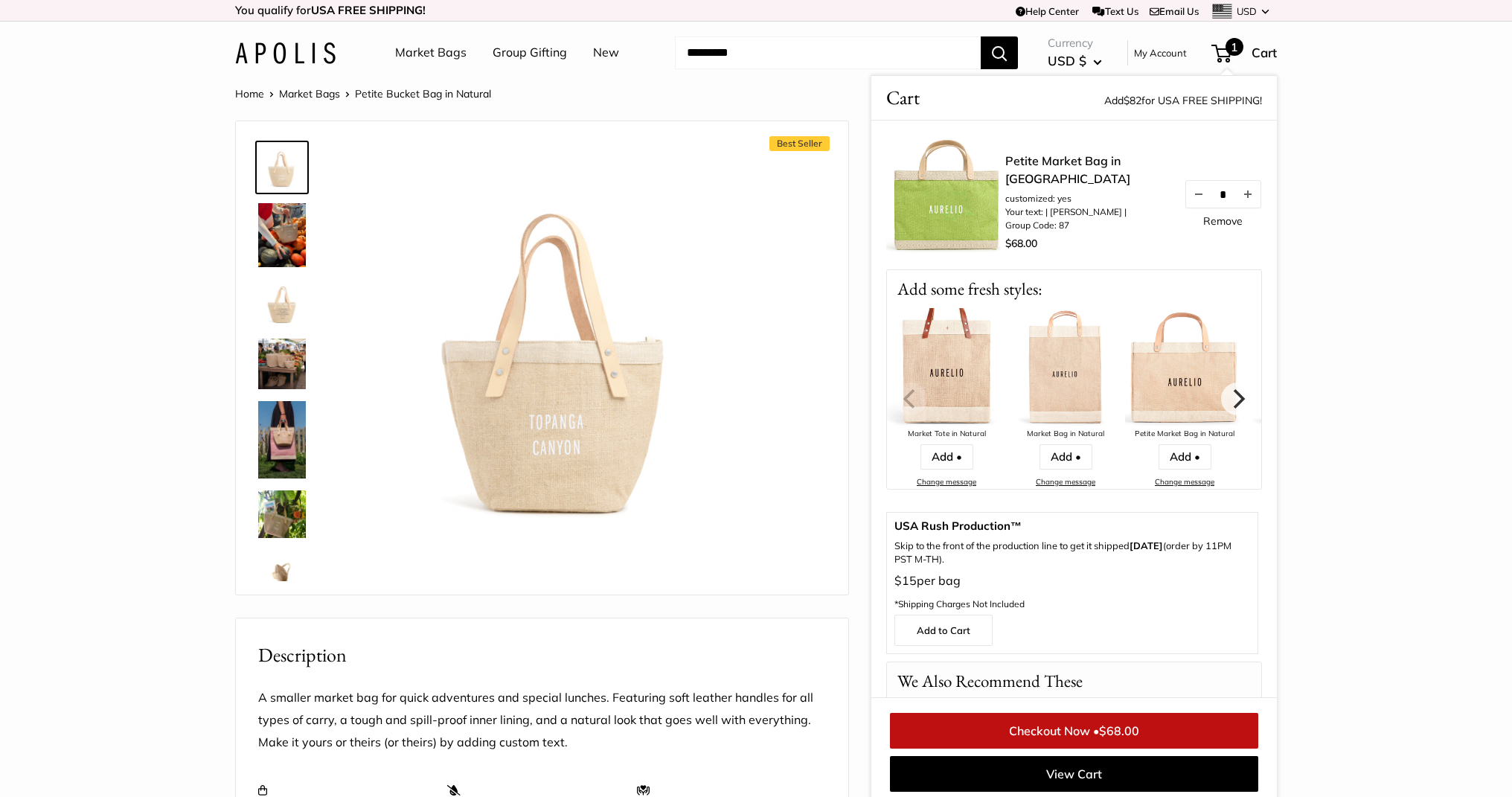
click at [1344, 392] on section "Home Market Bags Petite Bucket Bag in Natural Prev Next Best Seller" at bounding box center [756, 706] width 1512 height 1245
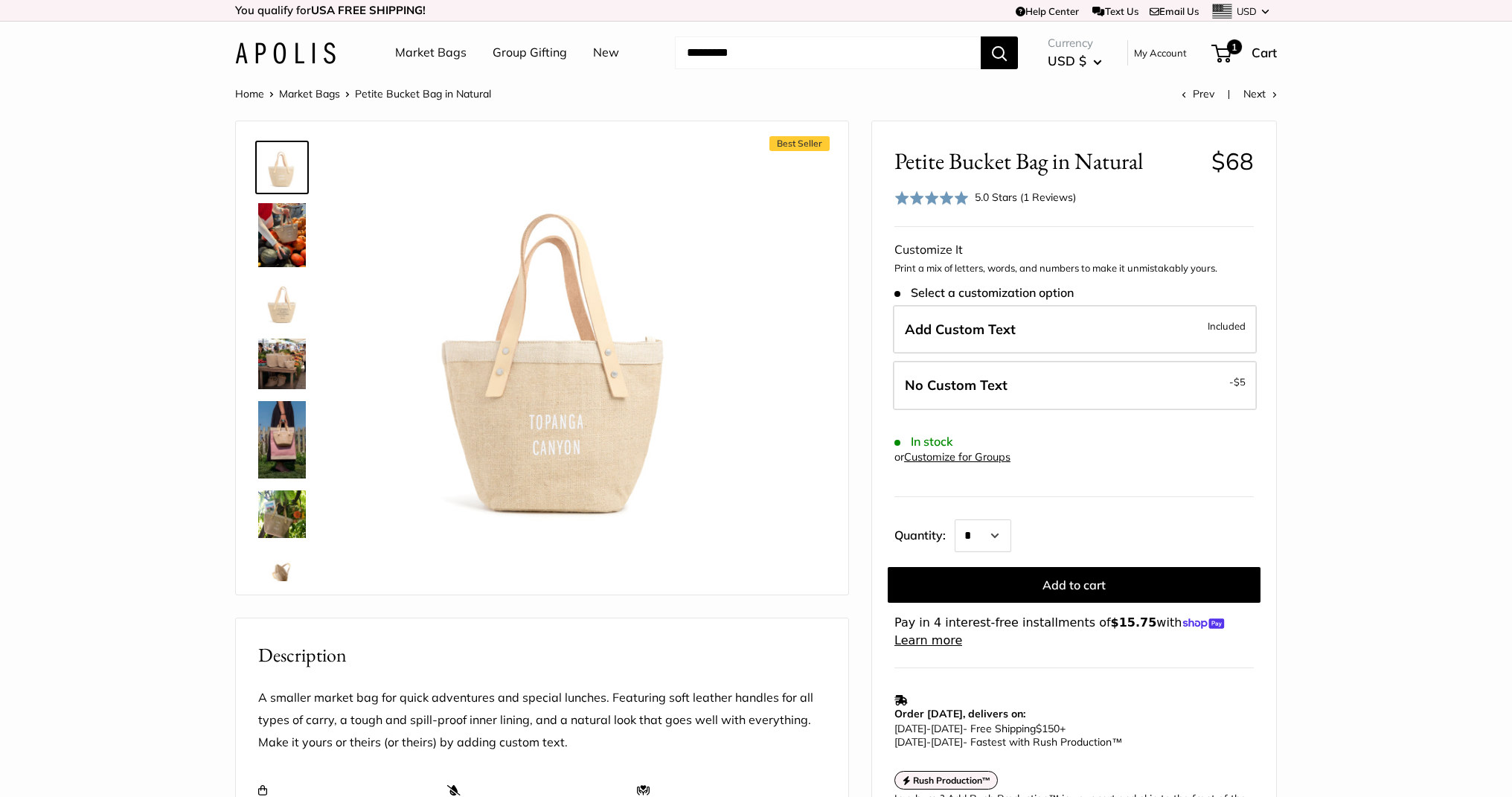
click at [328, 55] on img at bounding box center [286, 53] width 100 height 22
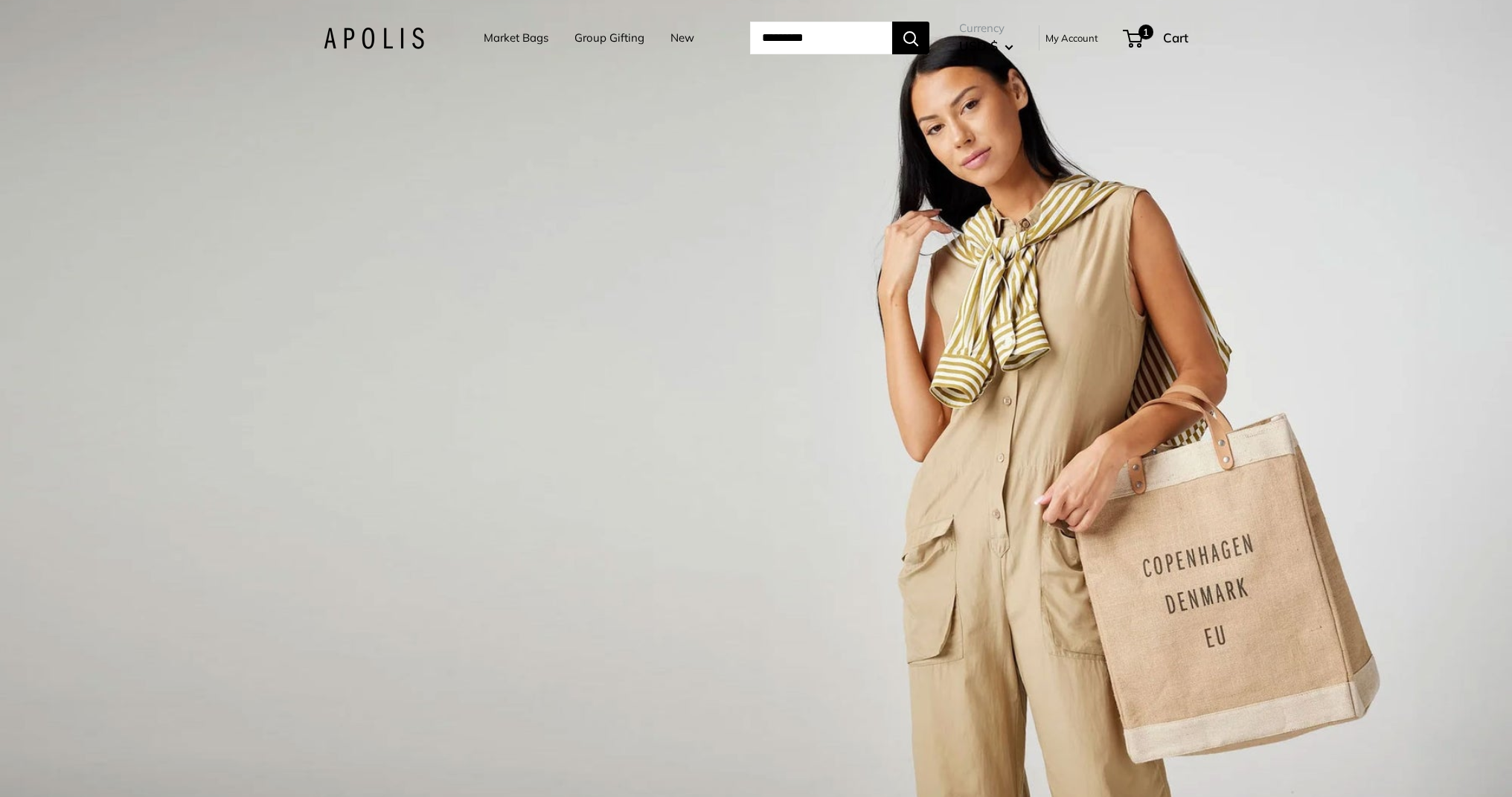
click at [489, 309] on div "1 / 3" at bounding box center [756, 398] width 1512 height 797
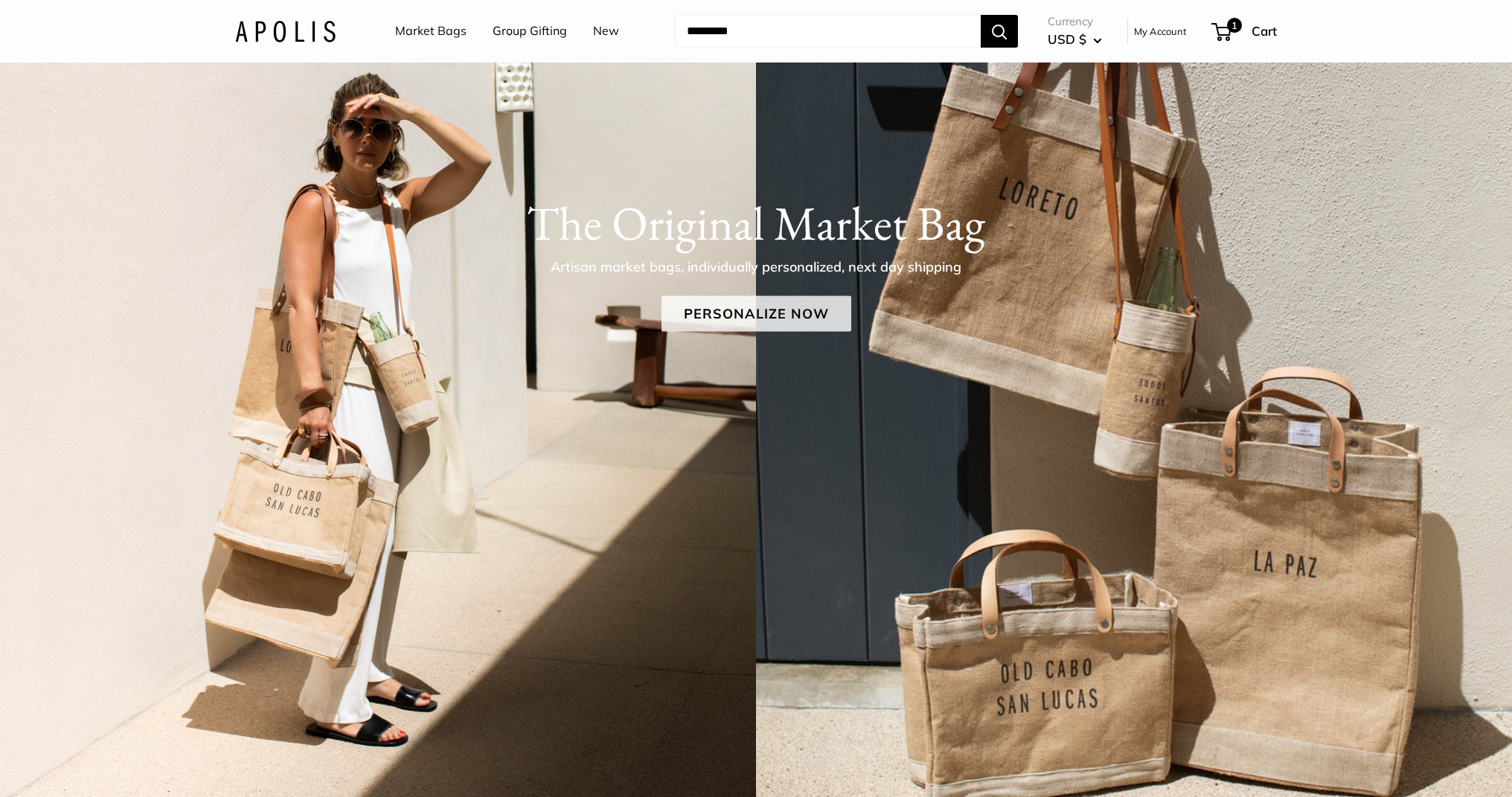
click at [725, 299] on link "Personalize Now" at bounding box center [756, 314] width 190 height 36
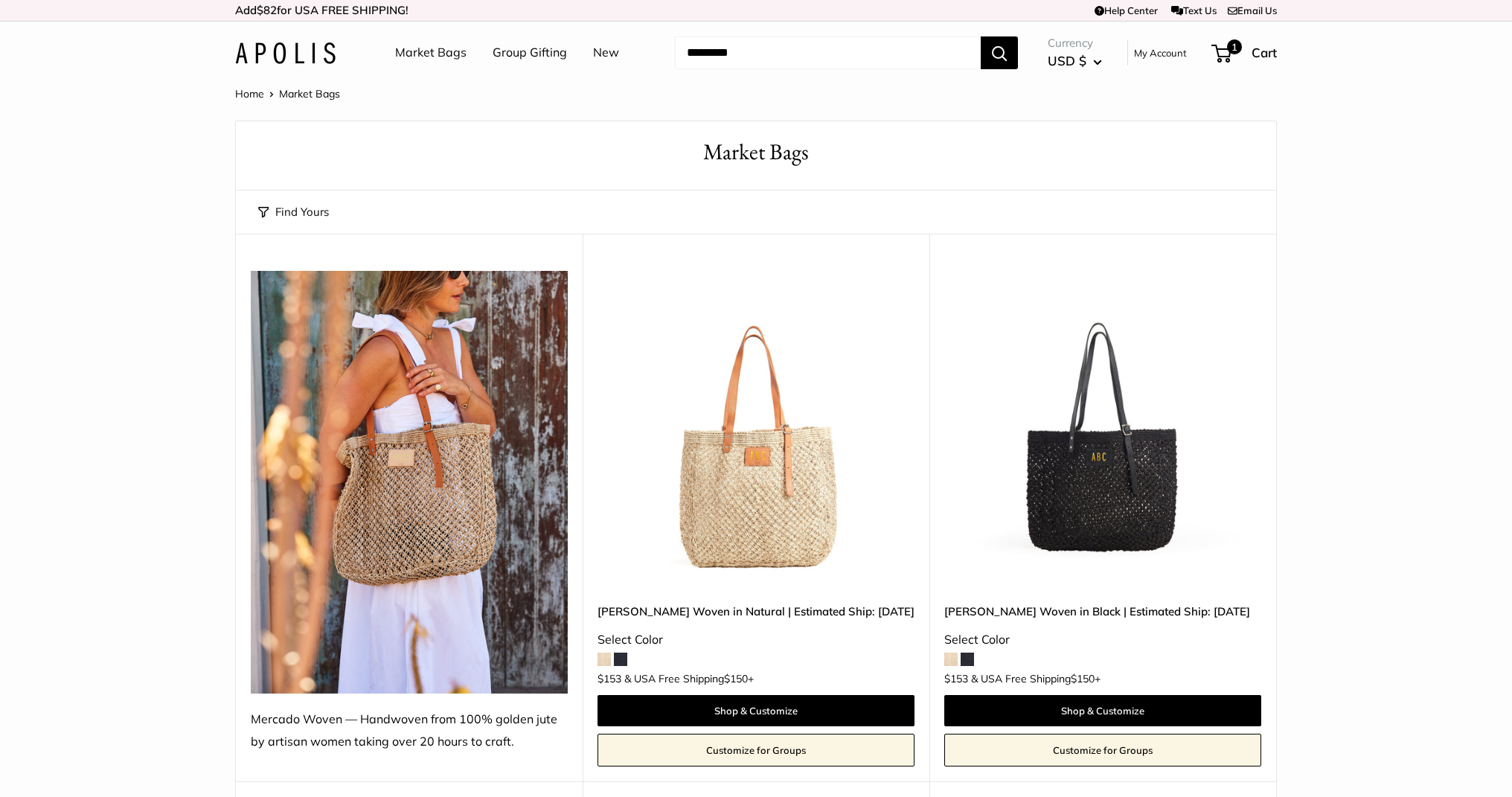
scroll to position [175, 0]
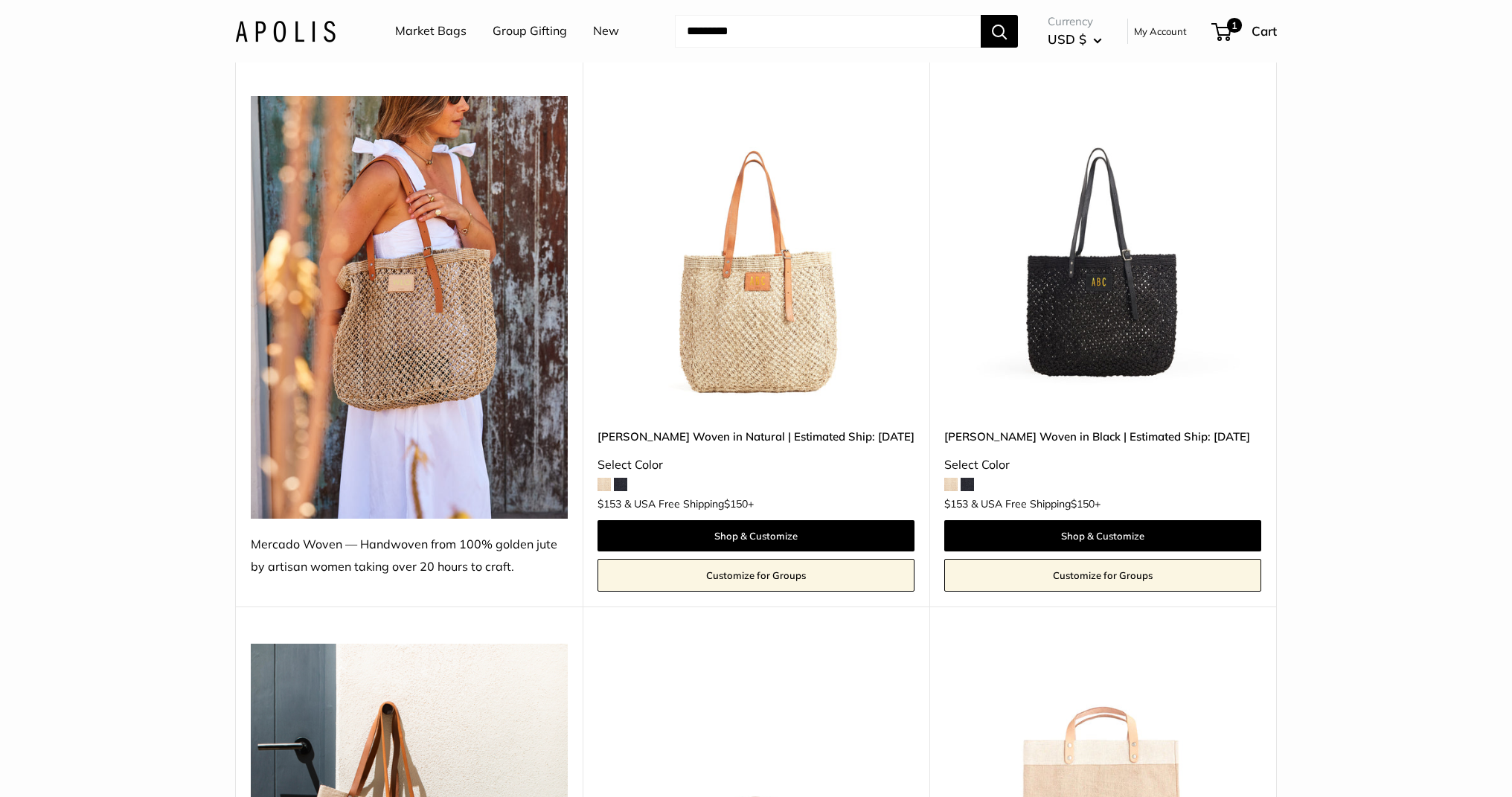
click at [0, 0] on img at bounding box center [0, 0] width 0 height 0
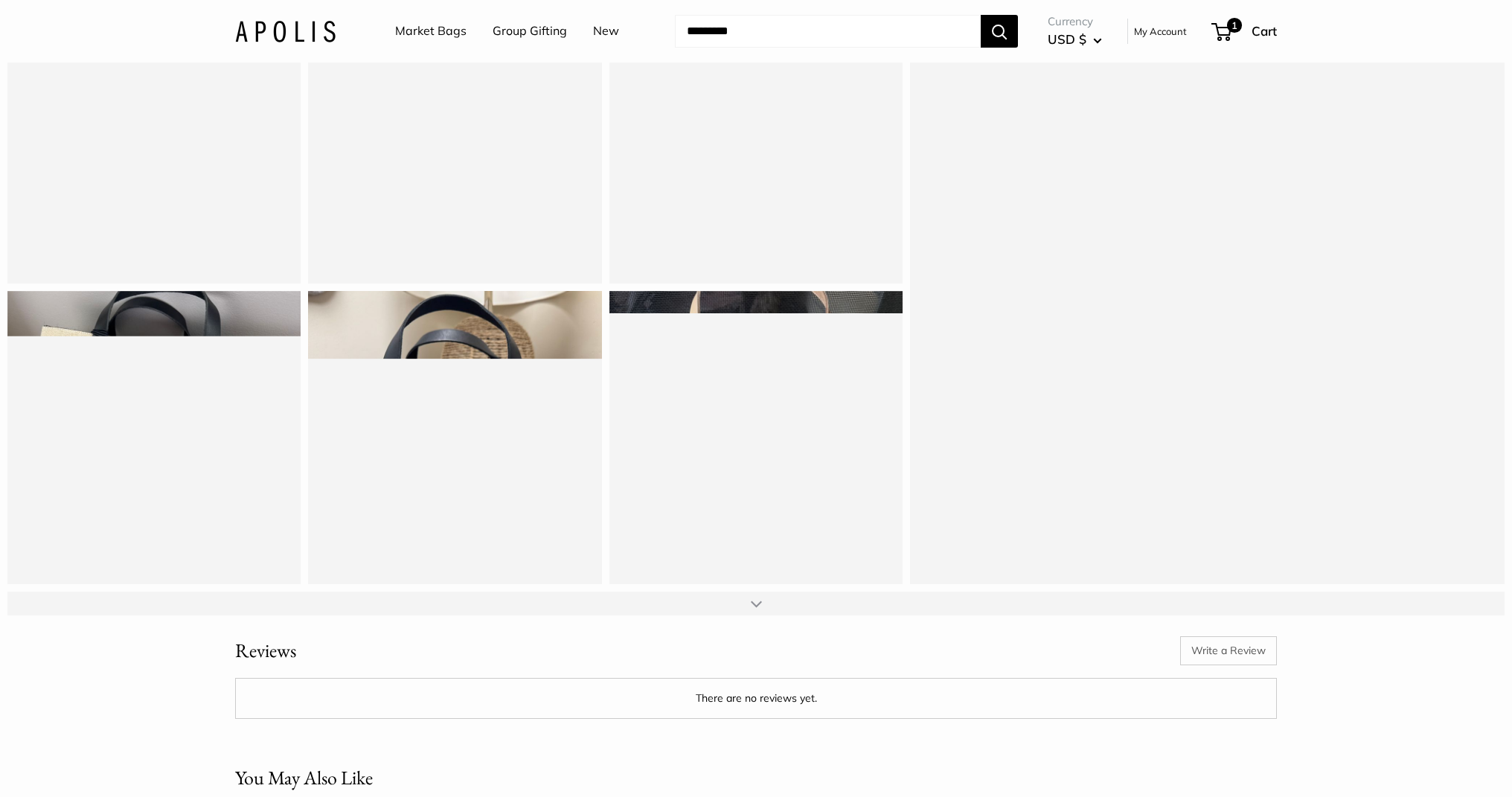
scroll to position [1883, 0]
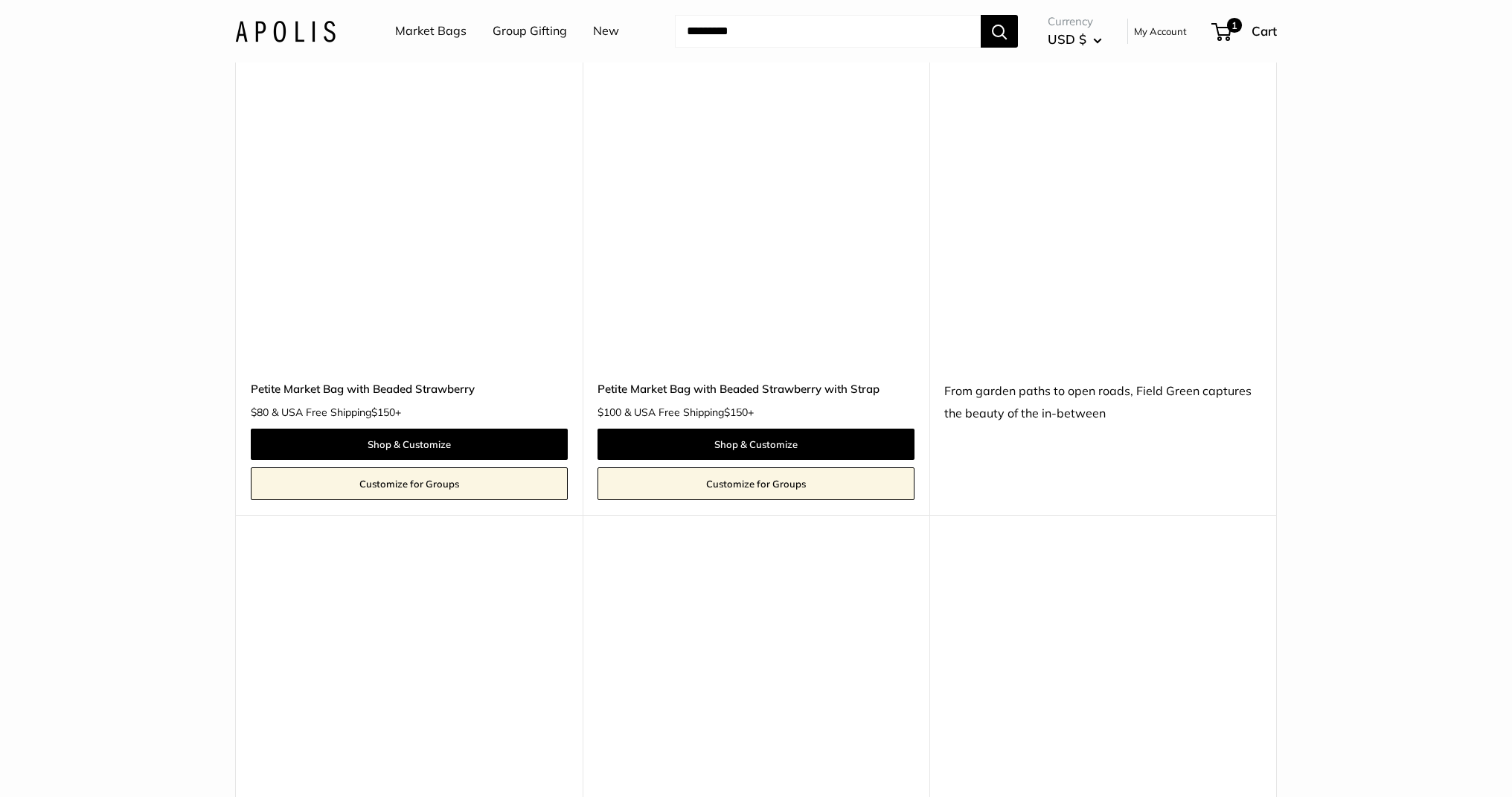
scroll to position [4073, 0]
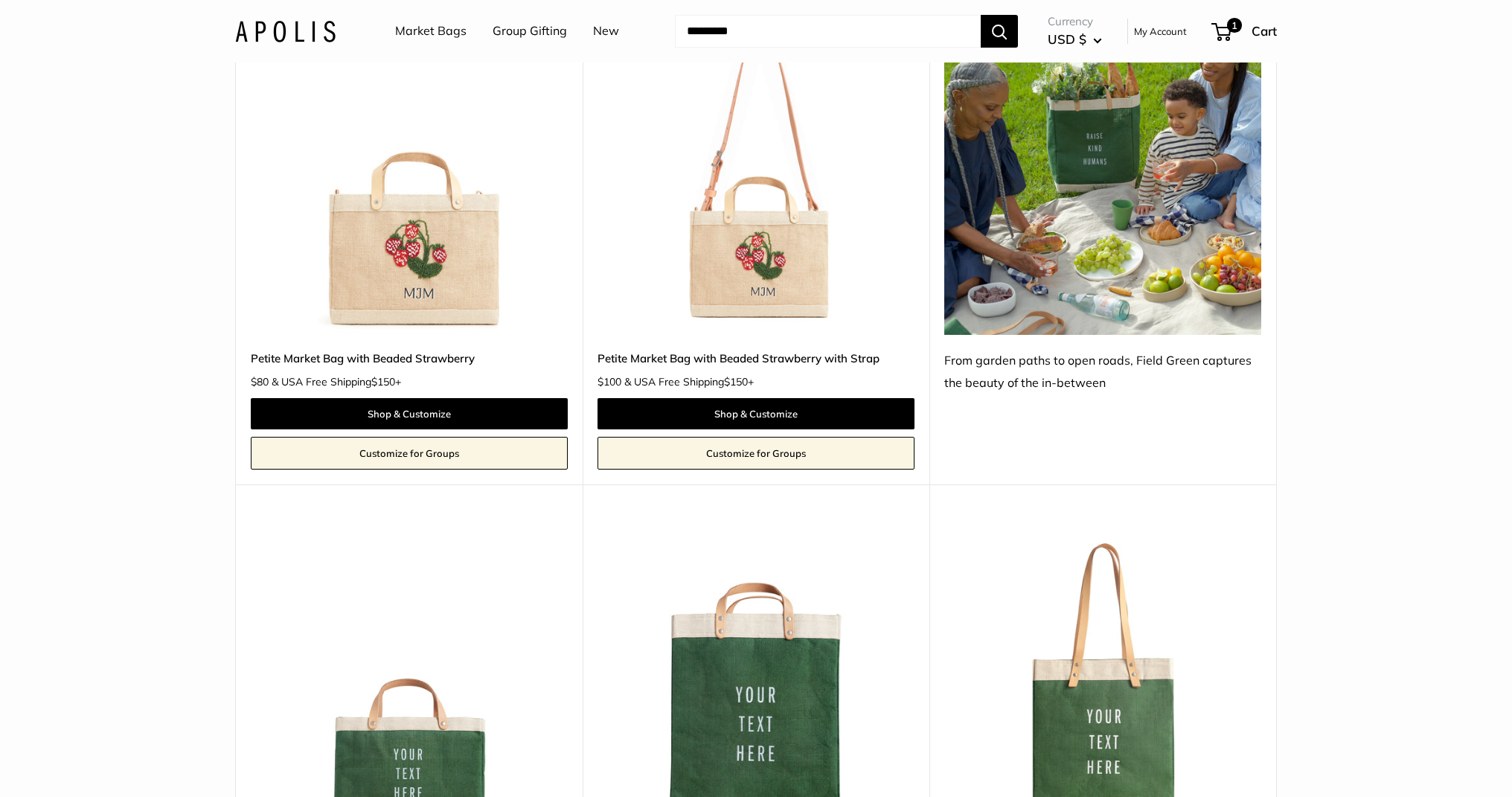
click at [0, 0] on img at bounding box center [0, 0] width 0 height 0
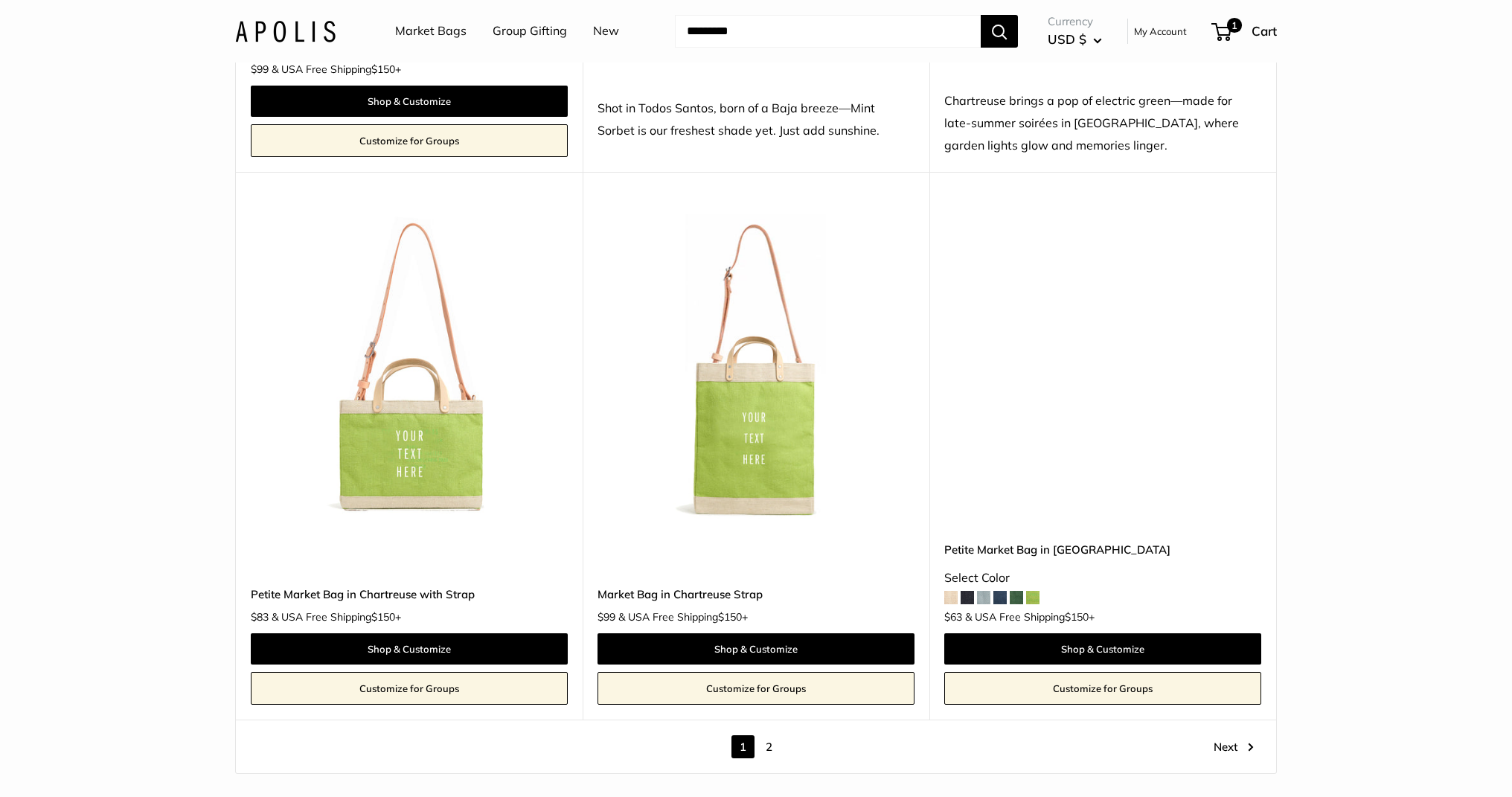
scroll to position [8236, 0]
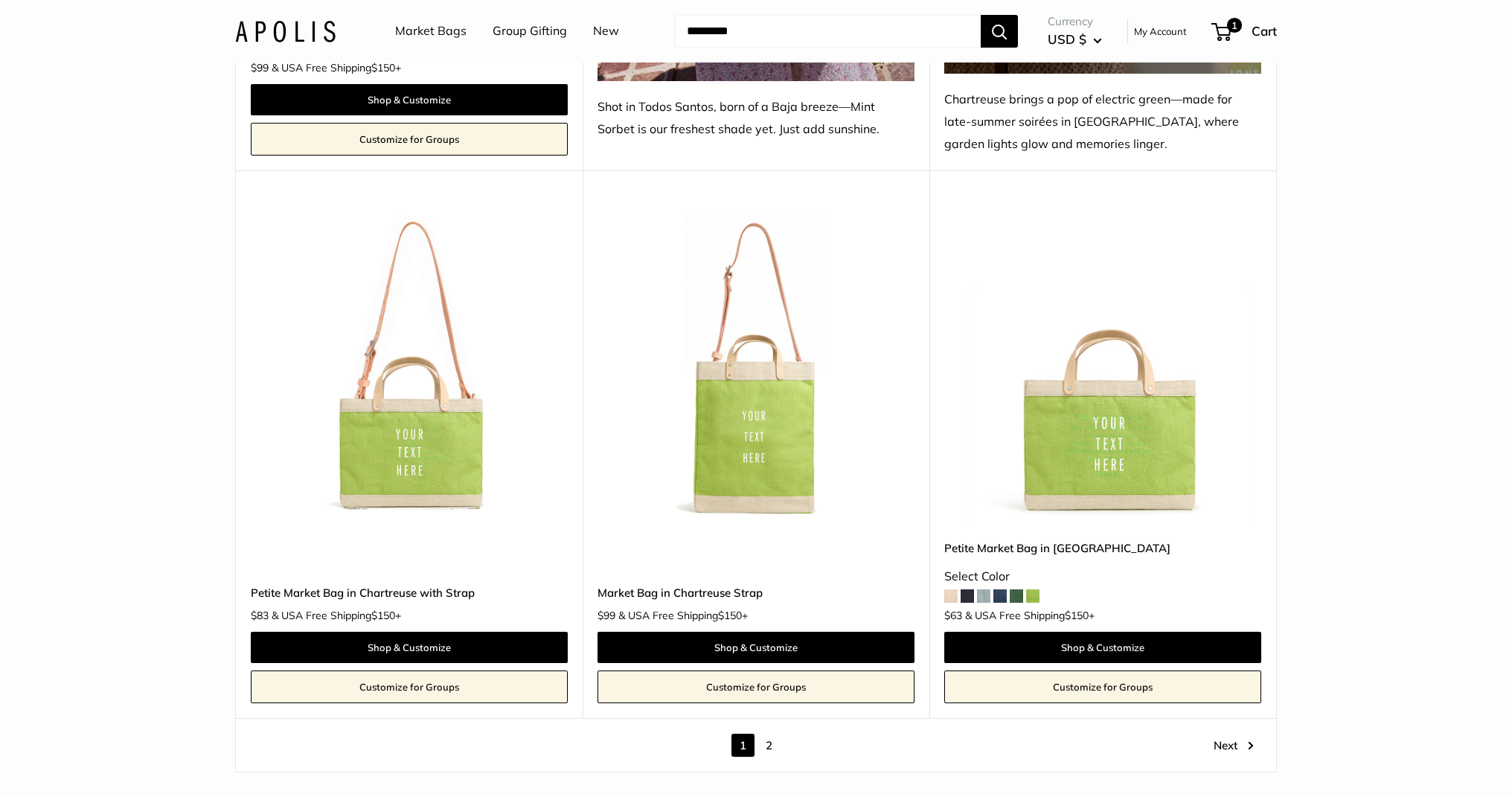
click at [770, 734] on link "2" at bounding box center [769, 745] width 23 height 23
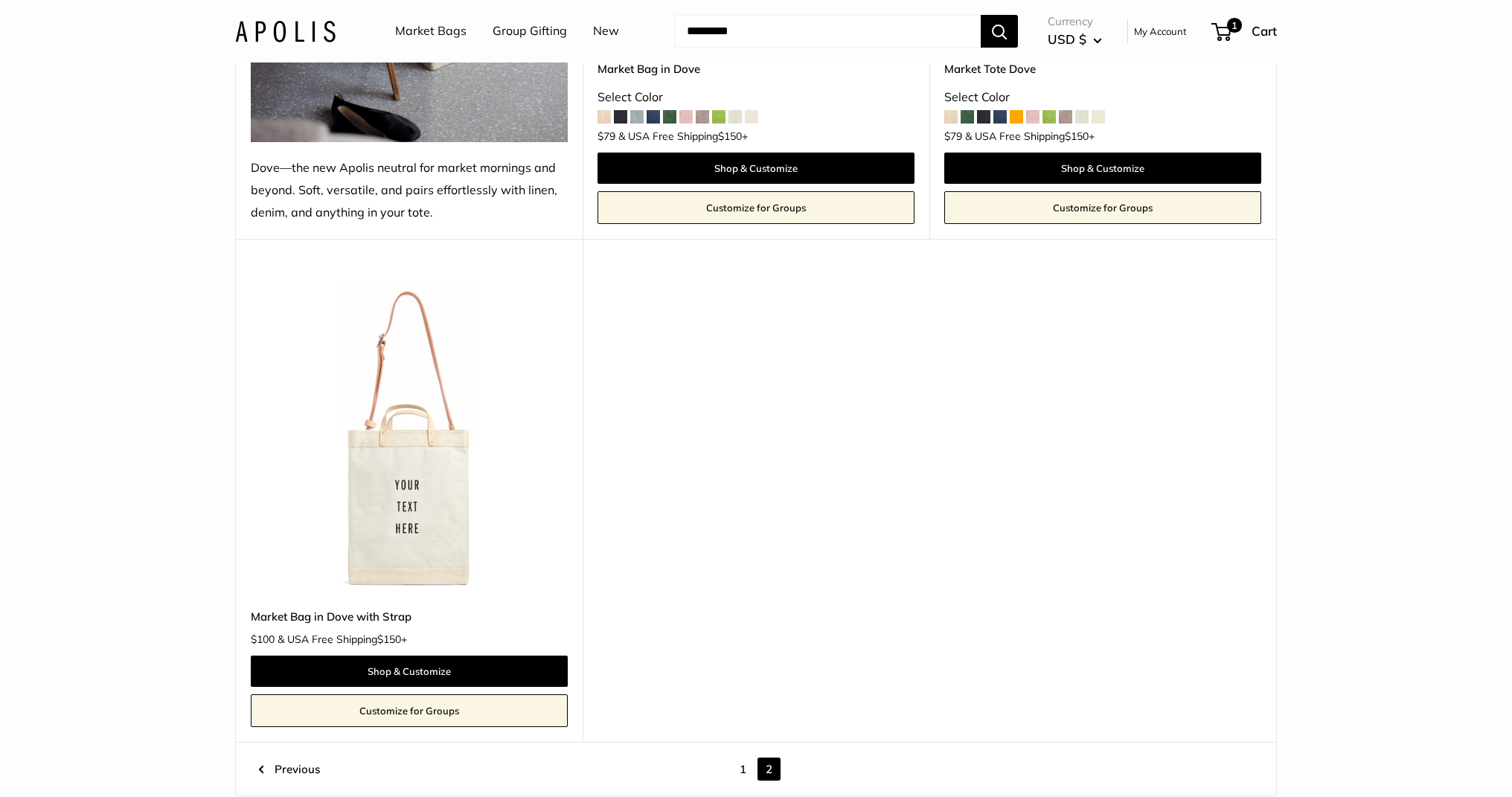
scroll to position [2314, 0]
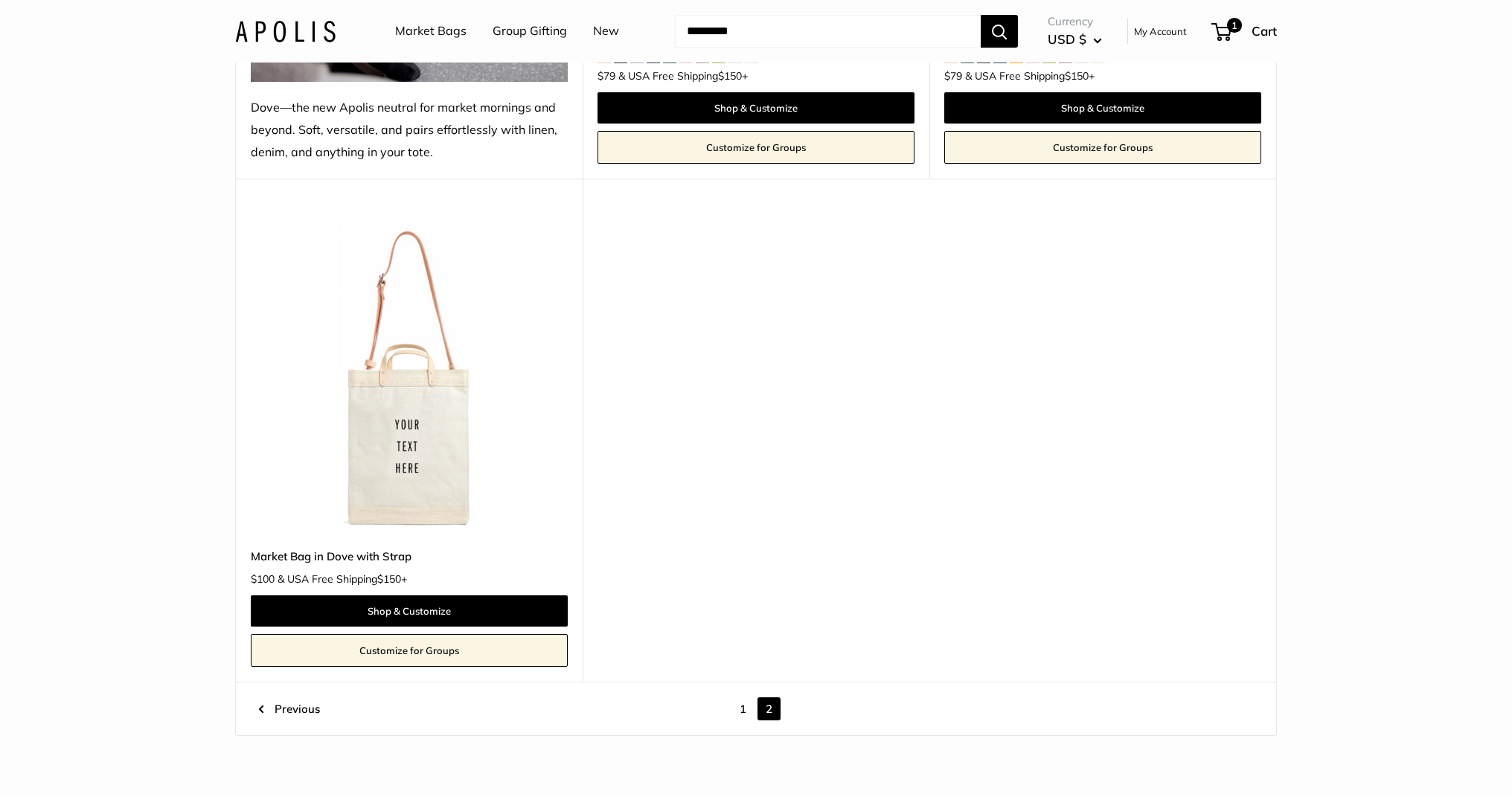
click at [289, 39] on img at bounding box center [286, 31] width 100 height 22
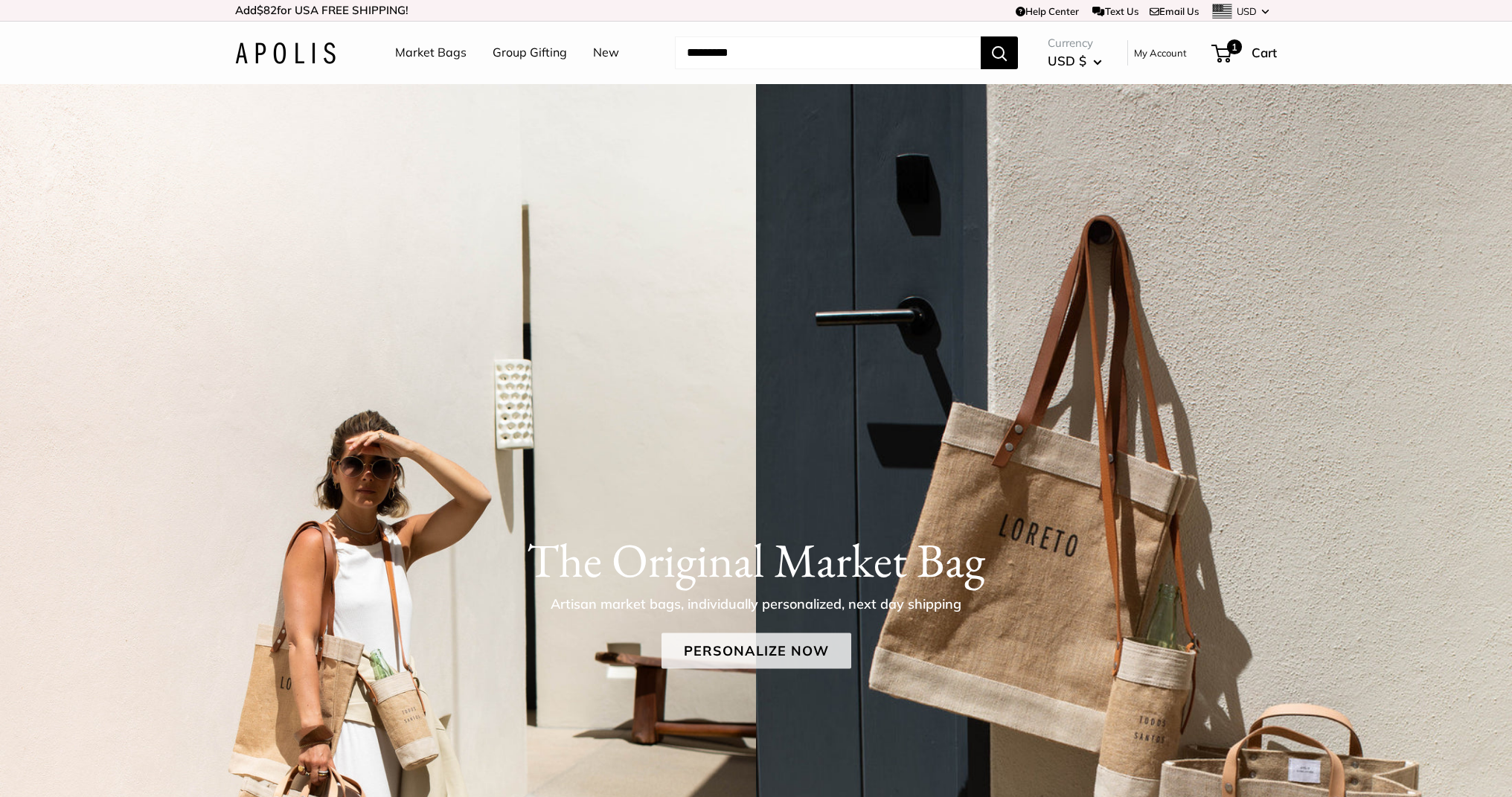
click at [692, 650] on link "Personalize Now" at bounding box center [756, 651] width 190 height 36
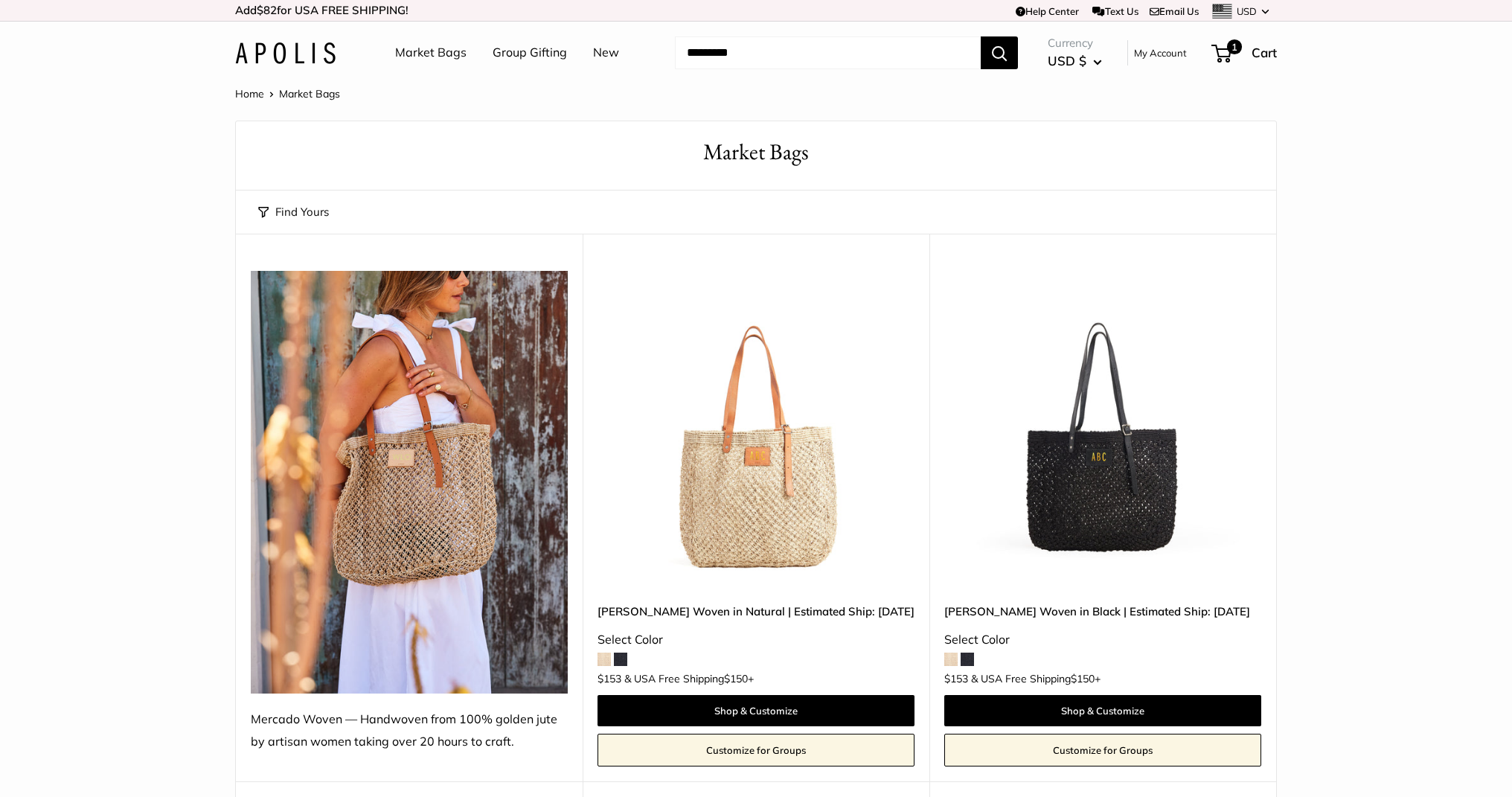
click at [0, 0] on img at bounding box center [0, 0] width 0 height 0
